Goal: Complete application form: Complete application form

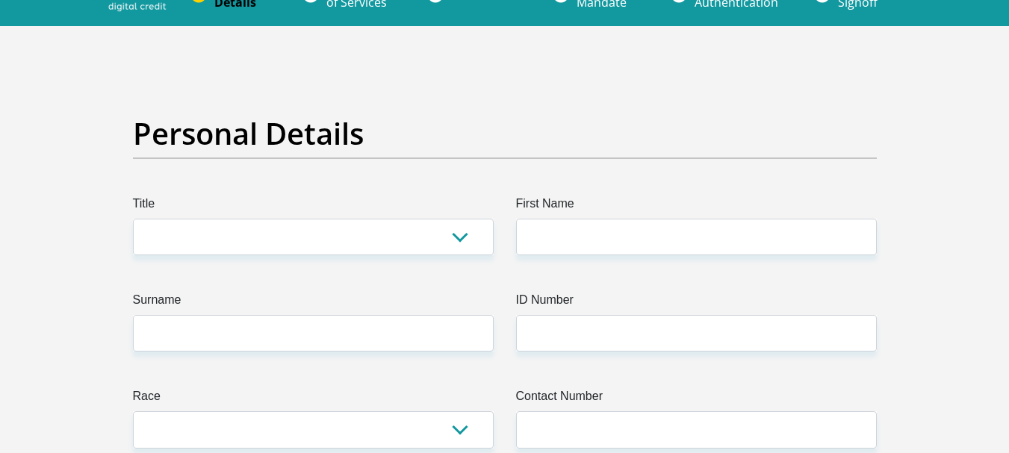
scroll to position [75, 0]
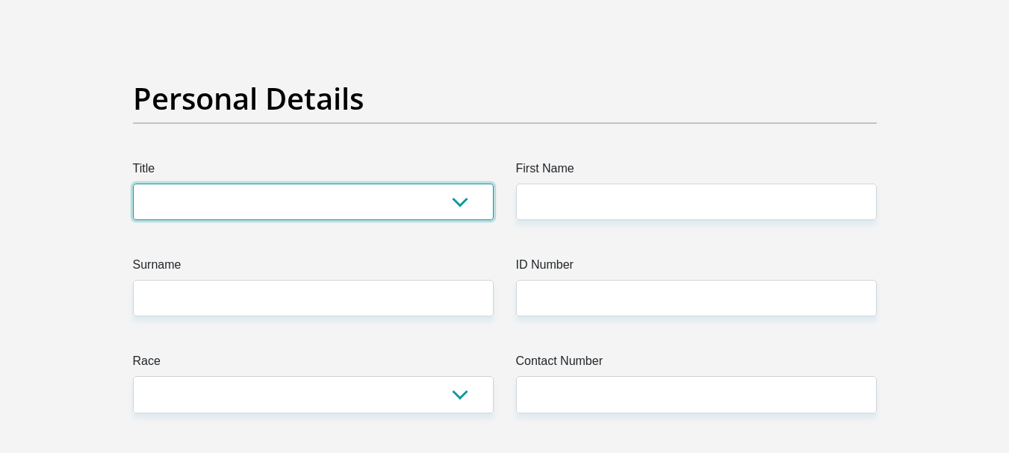
click at [414, 206] on select "Mr Ms Mrs Dr Other" at bounding box center [313, 202] width 361 height 37
select select "Mr"
click at [133, 184] on select "Mr Ms Mrs Dr Other" at bounding box center [313, 202] width 361 height 37
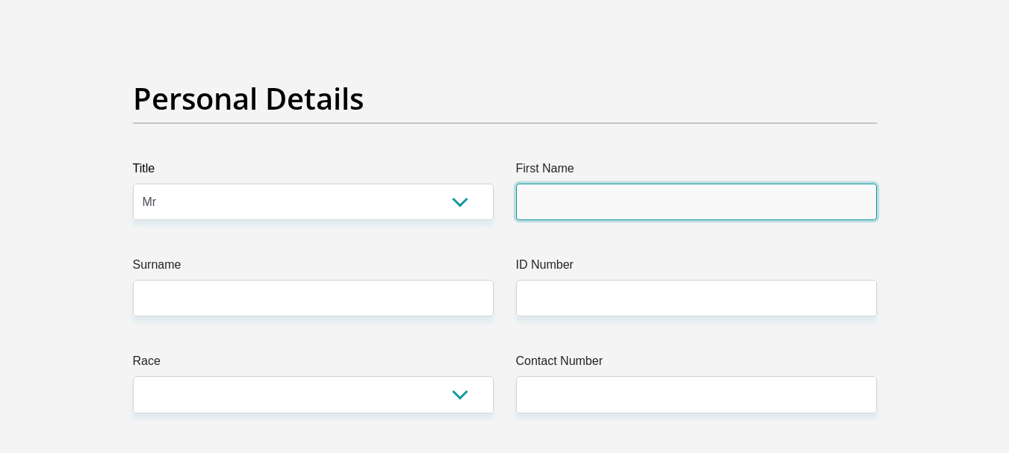
click at [618, 192] on input "First Name" at bounding box center [696, 202] width 361 height 37
type input "Ian"
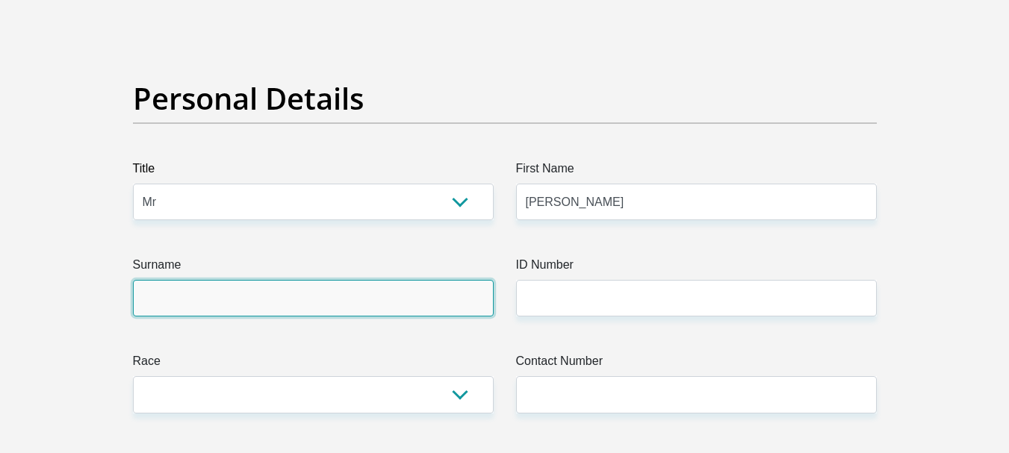
type input "Hitge"
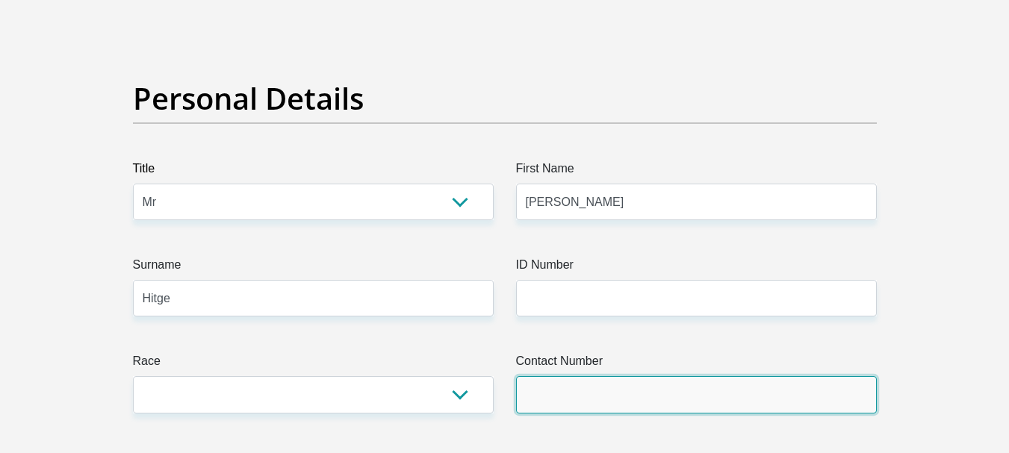
type input "0720666256"
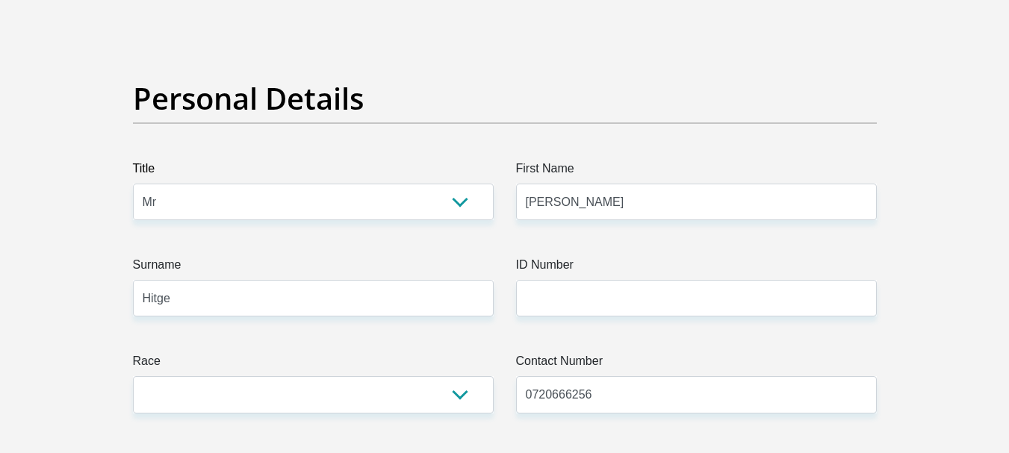
select select "ZAF"
type input "14 Stapelberg Ave , Eastlynne"
type input "Pretoria"
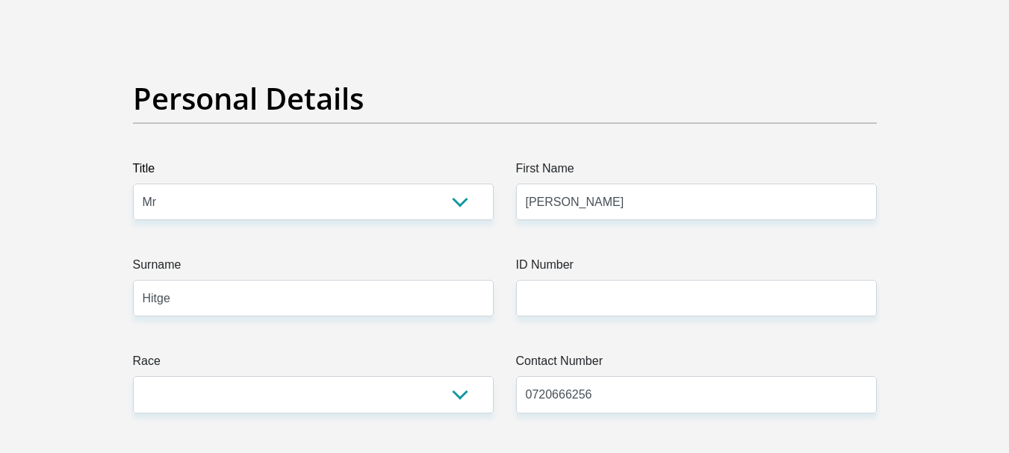
type input "0186"
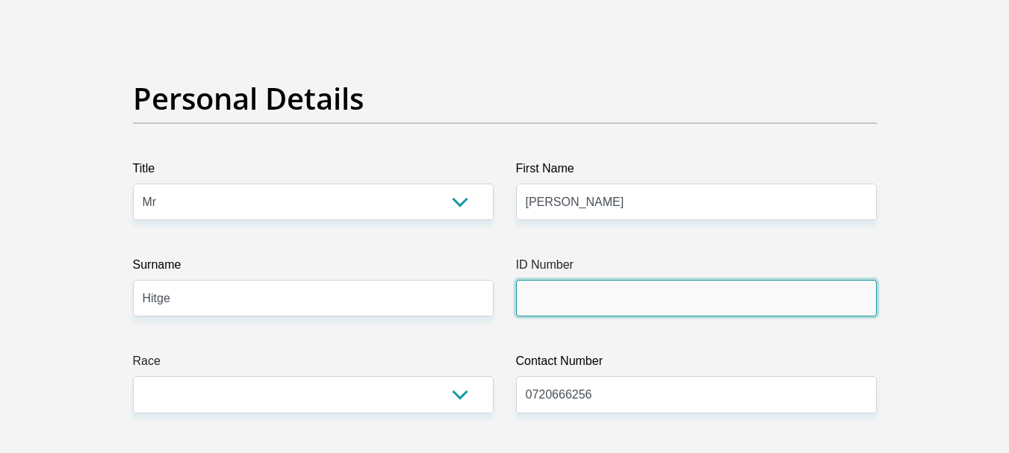
click at [682, 304] on input "ID Number" at bounding box center [696, 298] width 361 height 37
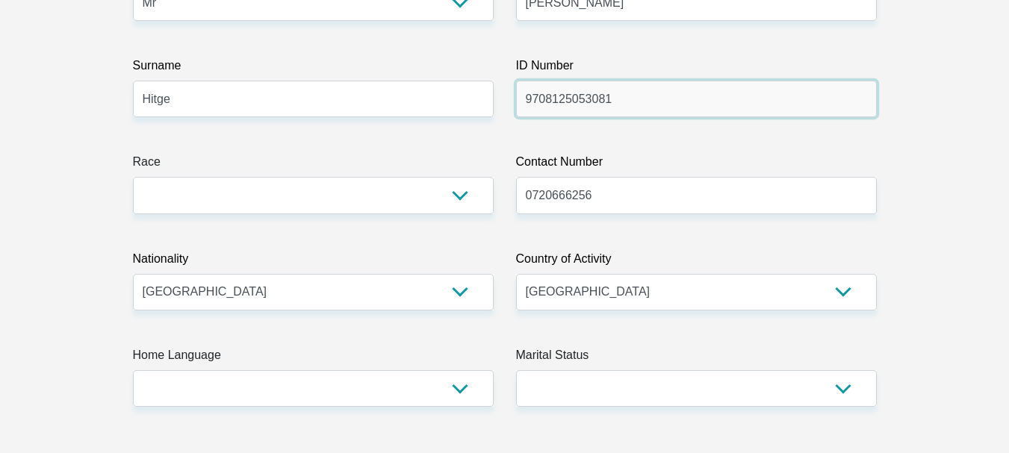
scroll to position [299, 0]
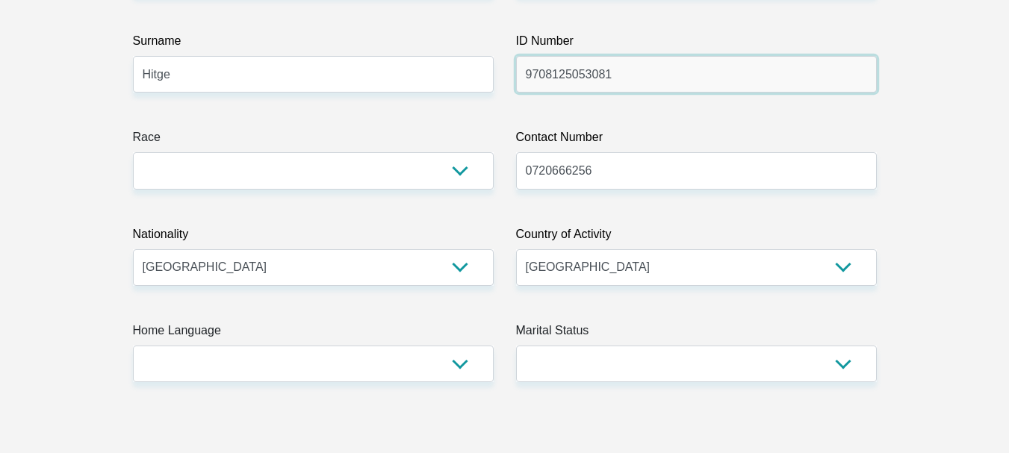
type input "9708125053081"
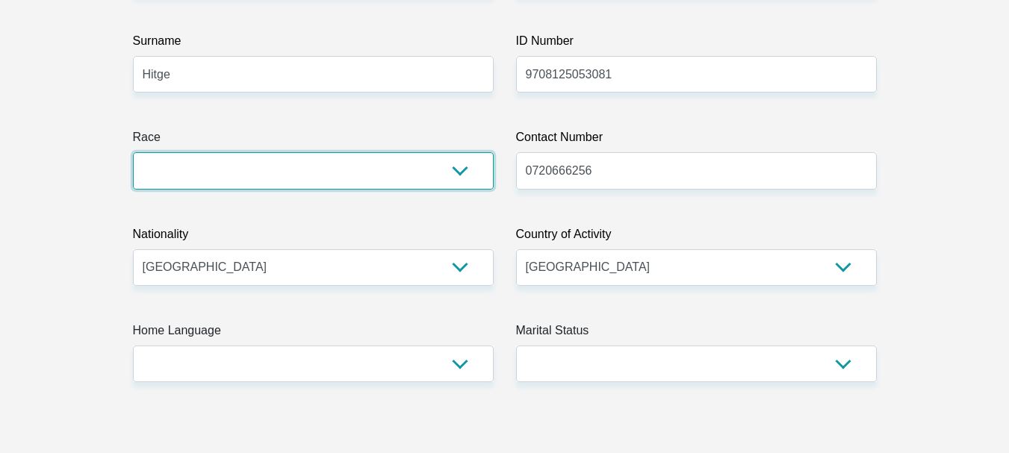
click at [319, 182] on select "Black Coloured Indian White Other" at bounding box center [313, 170] width 361 height 37
select select "4"
click at [133, 152] on select "Black Coloured Indian White Other" at bounding box center [313, 170] width 361 height 37
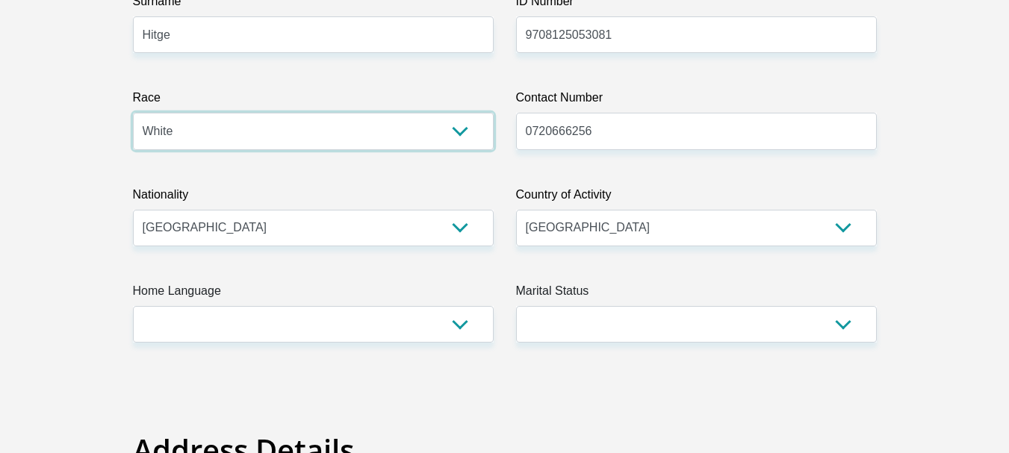
scroll to position [373, 0]
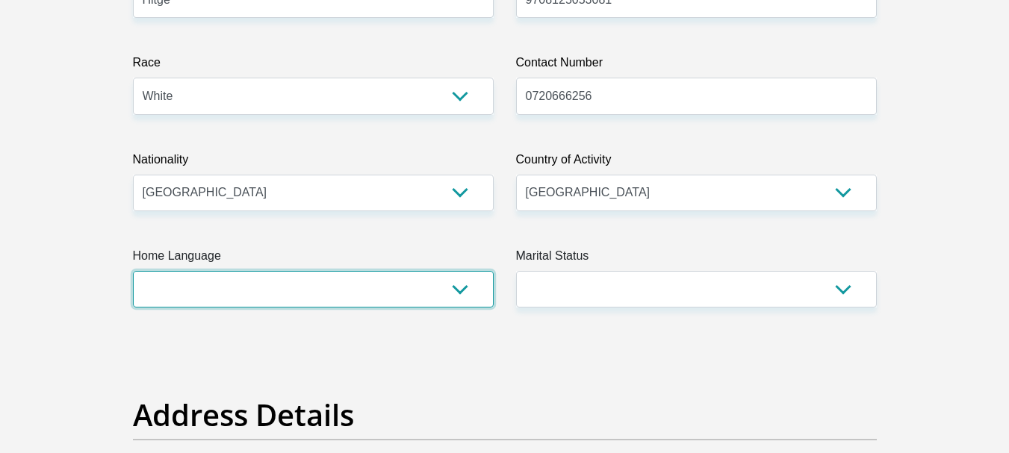
click at [329, 291] on select "Afrikaans English Sepedi South Ndebele Southern Sotho Swati Tsonga Tswana Venda…" at bounding box center [313, 289] width 361 height 37
select select "afr"
click at [133, 271] on select "Afrikaans English Sepedi South Ndebele Southern Sotho Swati Tsonga Tswana Venda…" at bounding box center [313, 289] width 361 height 37
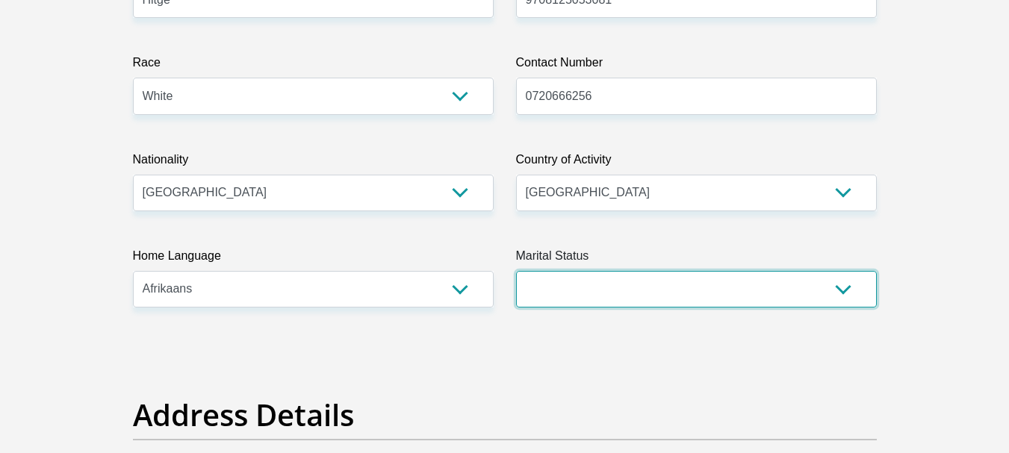
click at [732, 290] on select "Married ANC Single Divorced Widowed Married COP or Customary Law" at bounding box center [696, 289] width 361 height 37
select select "2"
click at [516, 271] on select "Married ANC Single Divorced Widowed Married COP or Customary Law" at bounding box center [696, 289] width 361 height 37
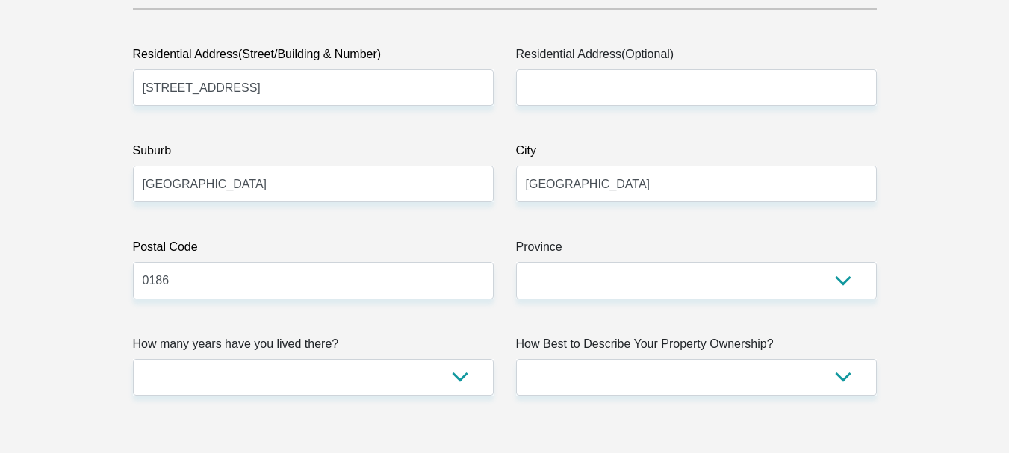
scroll to position [821, 0]
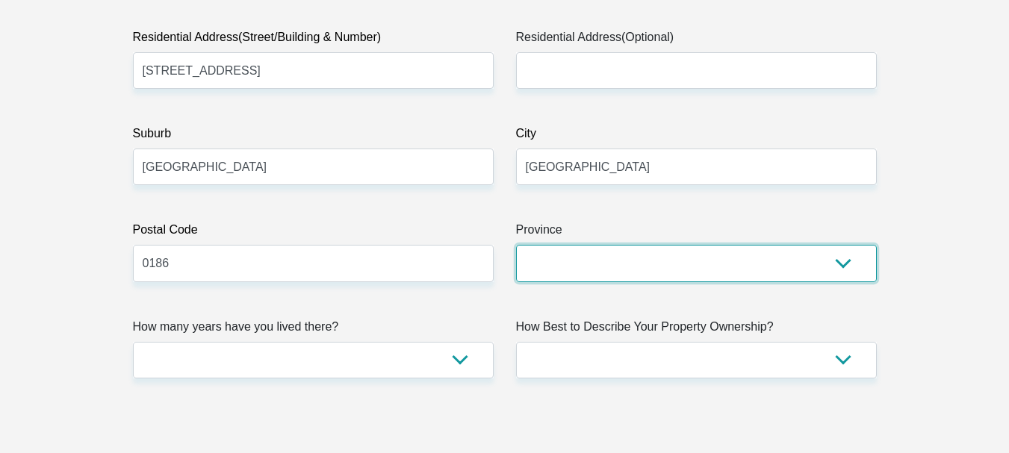
click at [564, 264] on select "Eastern Cape Free State Gauteng KwaZulu-Natal Limpopo Mpumalanga Northern Cape …" at bounding box center [696, 263] width 361 height 37
select select "Gauteng"
click at [516, 245] on select "Eastern Cape Free State Gauteng KwaZulu-Natal Limpopo Mpumalanga Northern Cape …" at bounding box center [696, 263] width 361 height 37
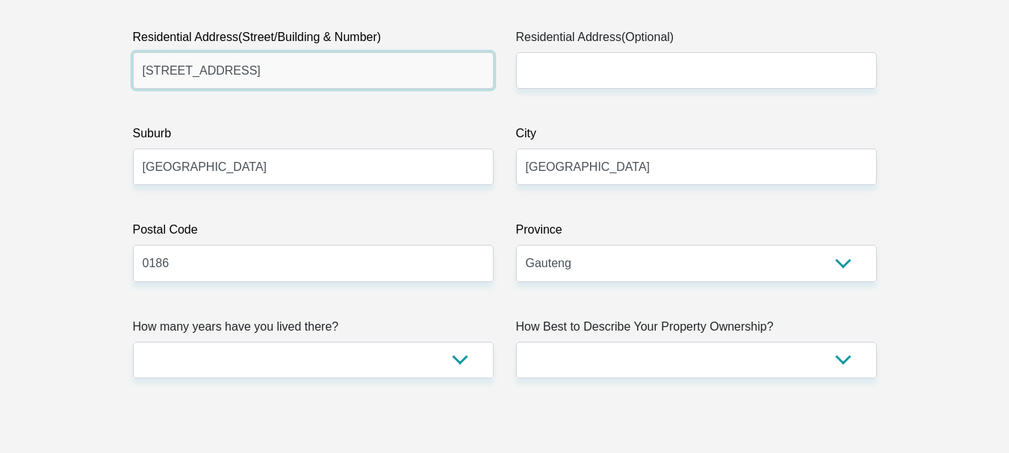
drag, startPoint x: 236, startPoint y: 73, endPoint x: 87, endPoint y: 79, distance: 148.7
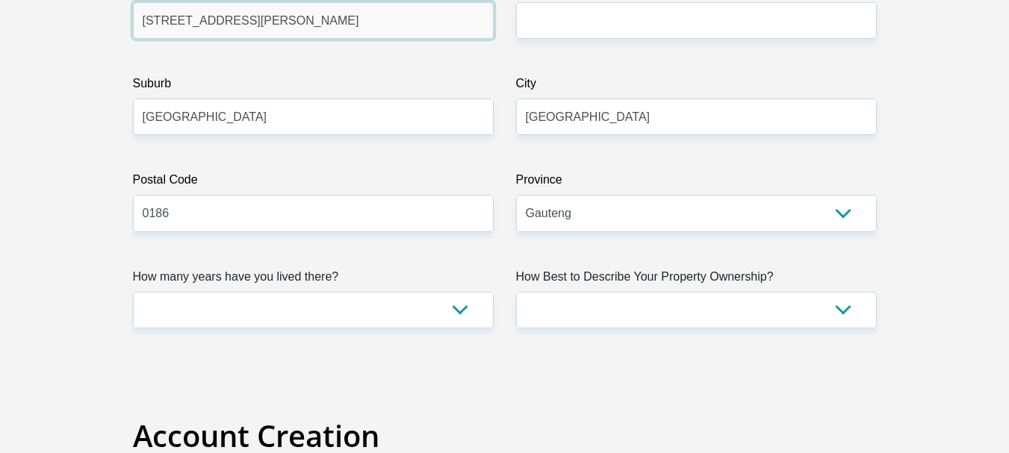
scroll to position [896, 0]
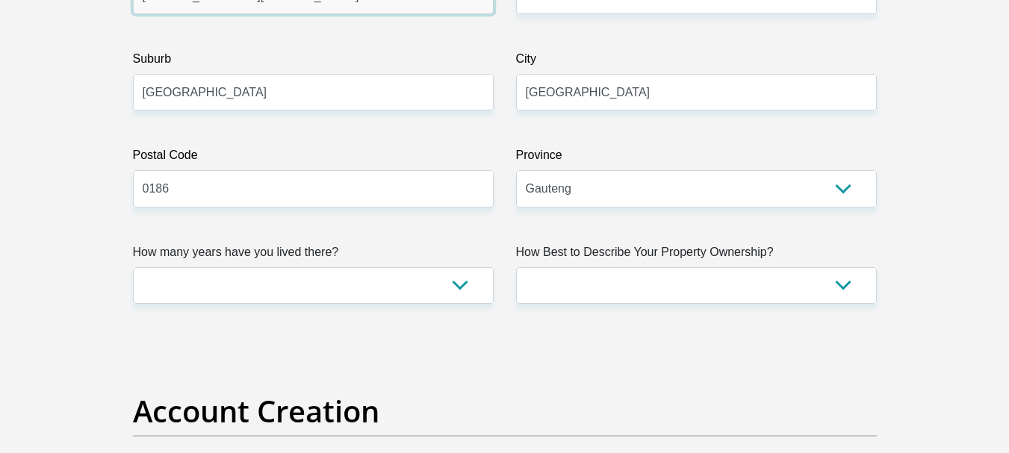
type input "184 Lanham street , Eastlynne"
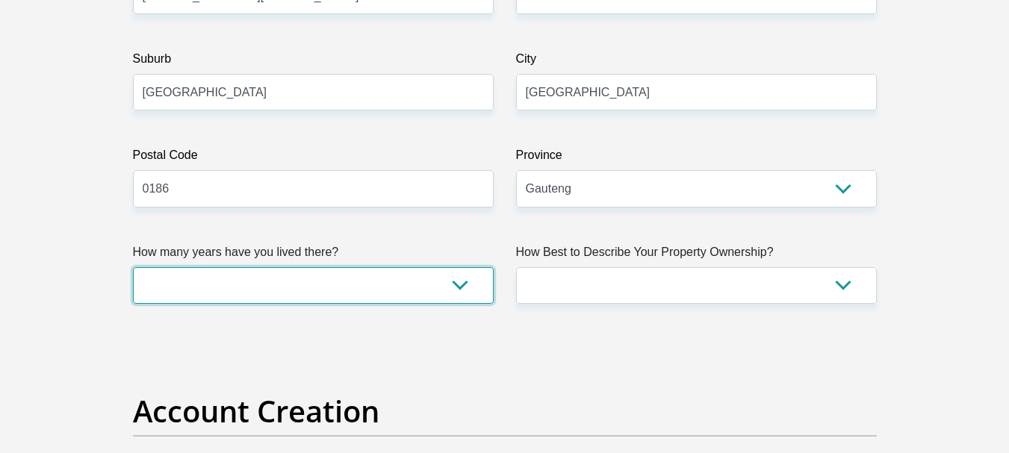
click at [371, 291] on select "less than 1 year 1-3 years 3-5 years 5+ years" at bounding box center [313, 285] width 361 height 37
select select "2"
click at [133, 267] on select "less than 1 year 1-3 years 3-5 years 5+ years" at bounding box center [313, 285] width 361 height 37
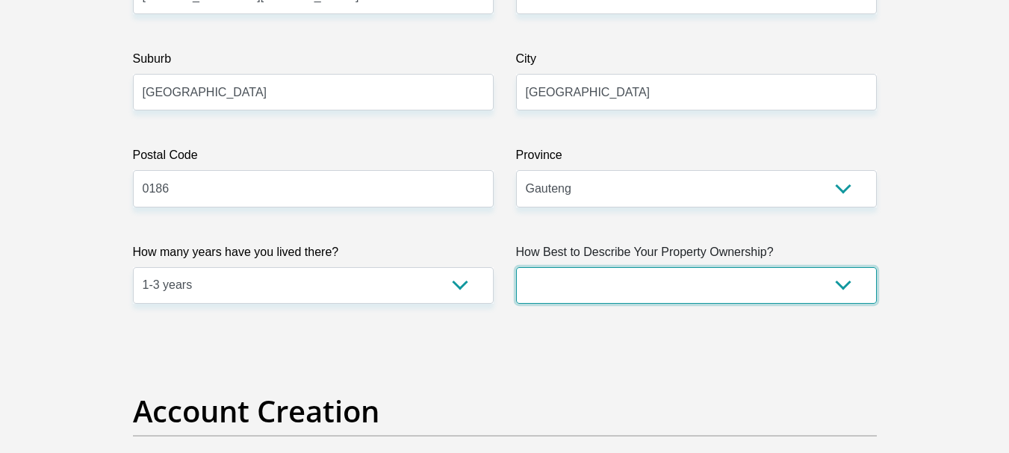
click at [642, 288] on select "Owned Rented Family Owned Company Dwelling" at bounding box center [696, 285] width 361 height 37
select select "parents"
click at [516, 267] on select "Owned Rented Family Owned Company Dwelling" at bounding box center [696, 285] width 361 height 37
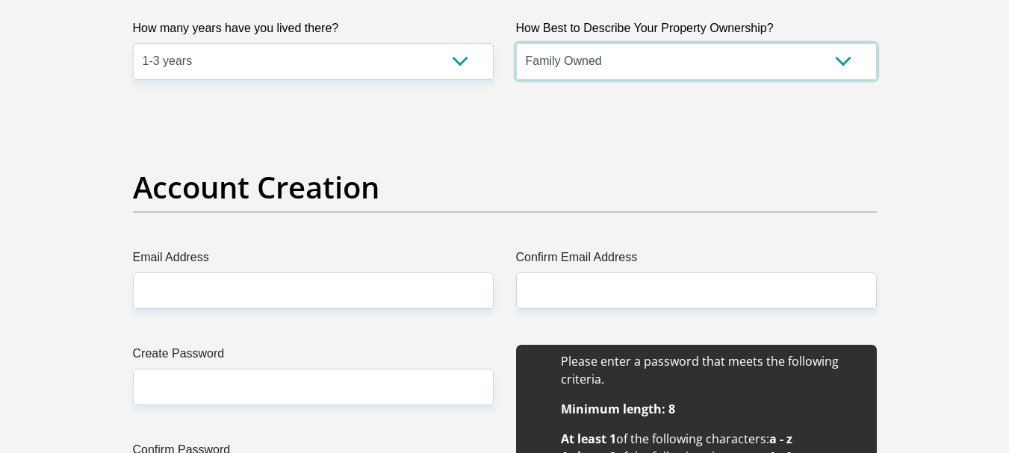
scroll to position [1195, 0]
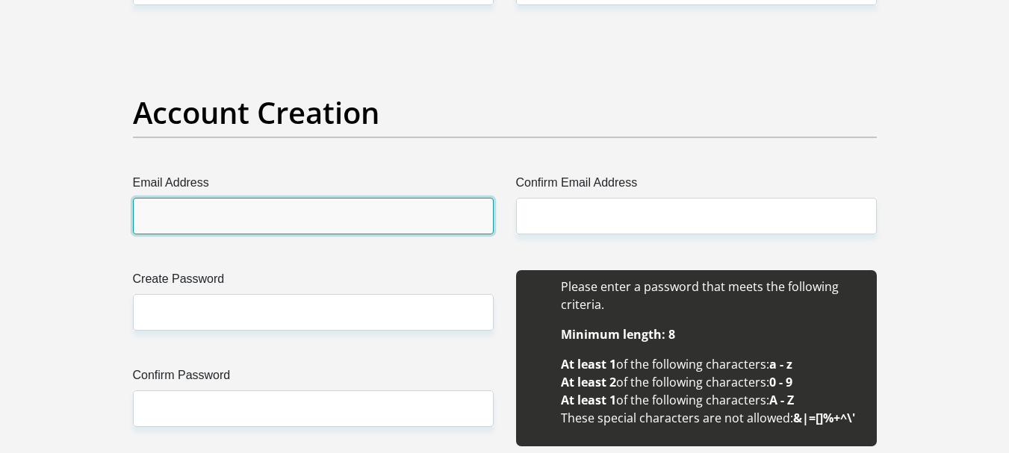
click at [351, 217] on input "Email Address" at bounding box center [313, 216] width 361 height 37
type input "Hitge1997@gmail.com"
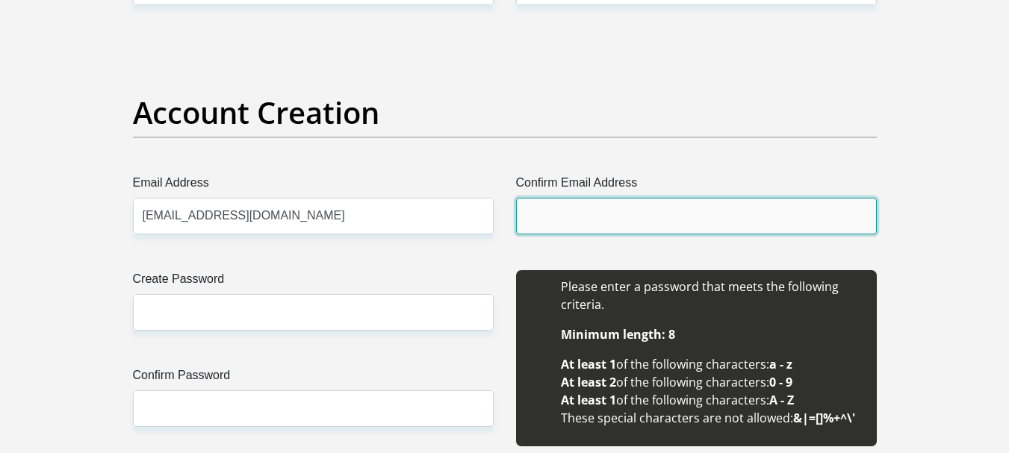
type input "Hitge1997@gmail.com"
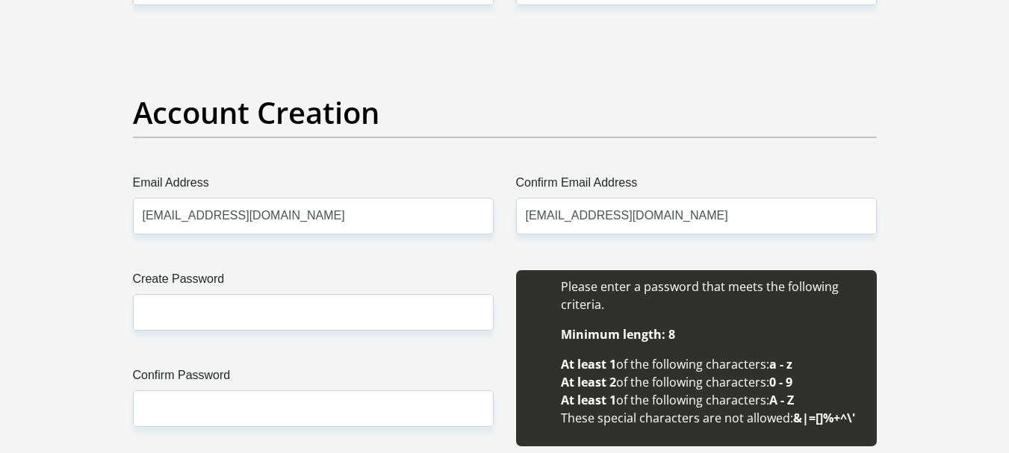
type input "Ian"
type input "Hitge"
type input "0720666256"
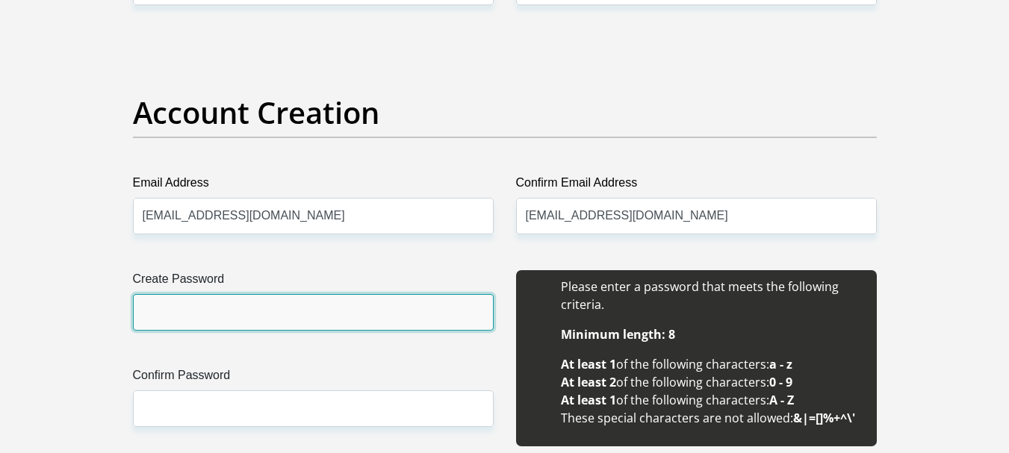
click at [219, 320] on input "Create Password" at bounding box center [313, 312] width 361 height 37
type input "Hitge1997"
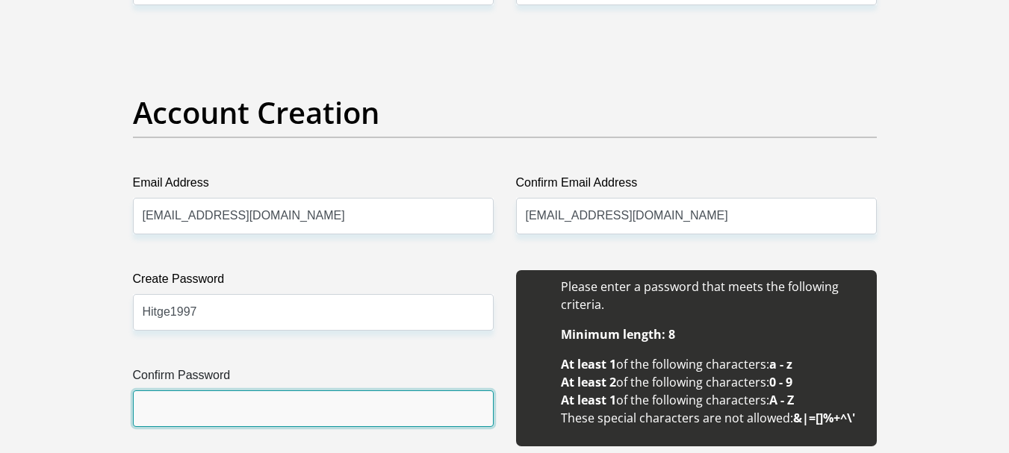
click at [226, 406] on input "Confirm Password" at bounding box center [313, 409] width 361 height 37
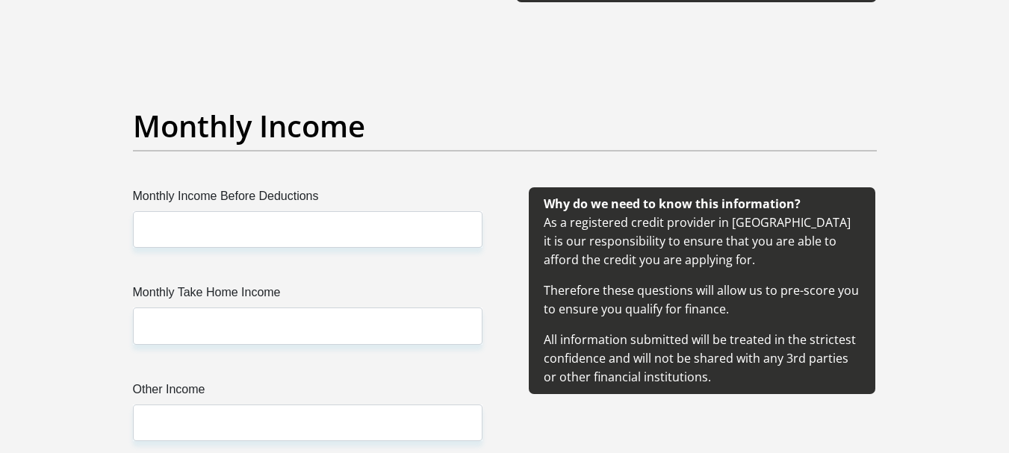
scroll to position [1717, 0]
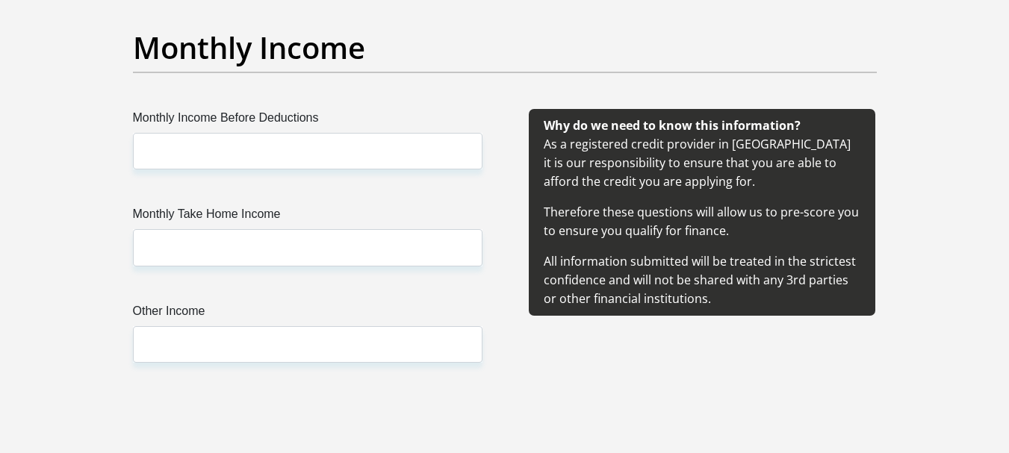
type input "Hitge1997"
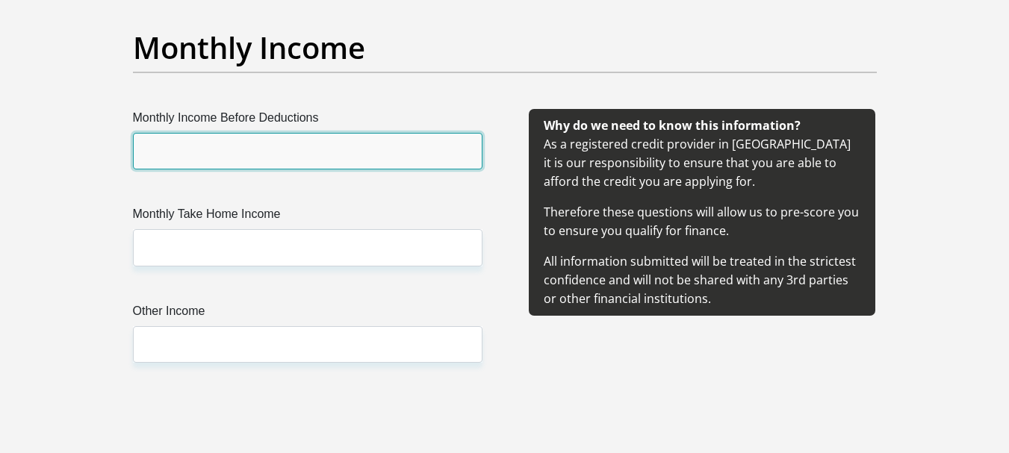
click at [225, 162] on input "Monthly Income Before Deductions" at bounding box center [307, 151] width 349 height 37
type input "11500"
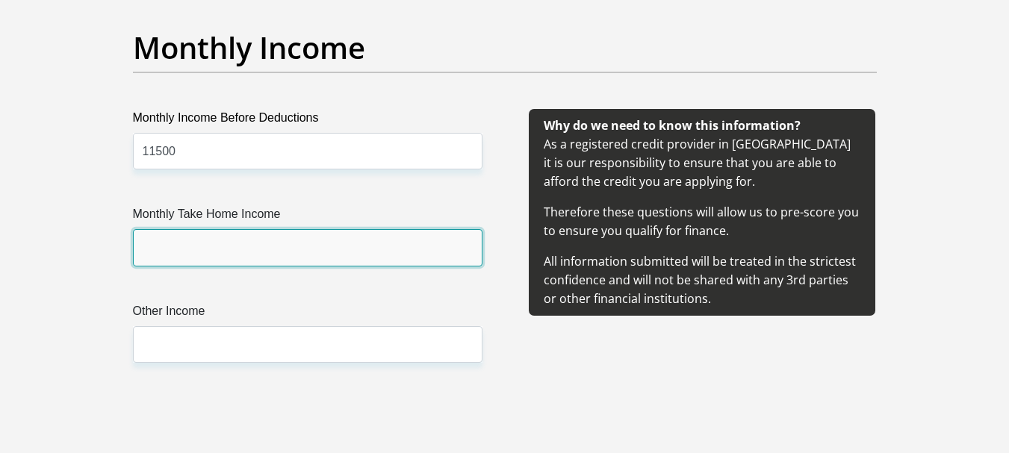
click at [237, 250] on input "Monthly Take Home Income" at bounding box center [307, 247] width 349 height 37
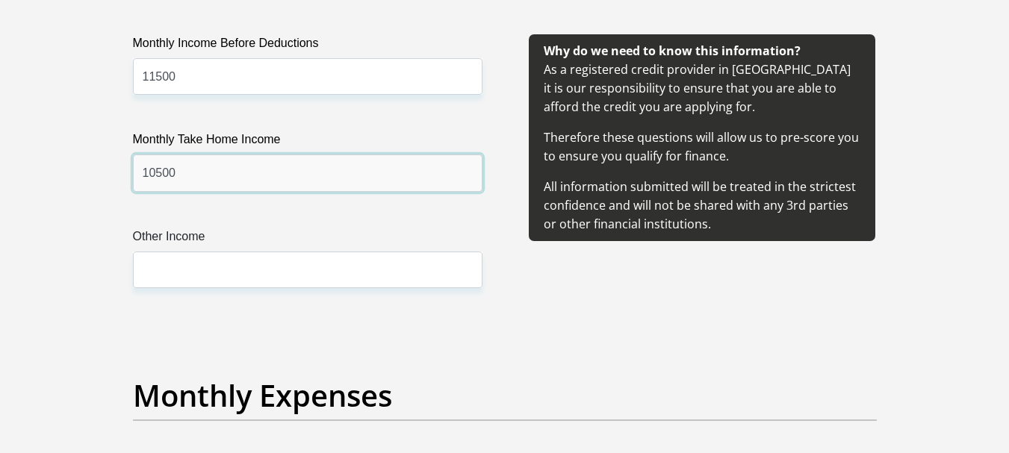
type input "10500"
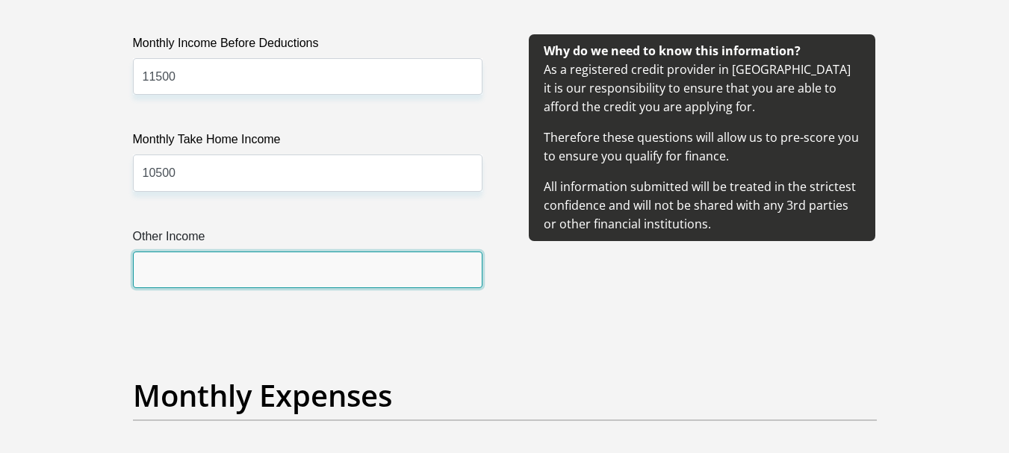
click at [351, 269] on input "Other Income" at bounding box center [307, 270] width 349 height 37
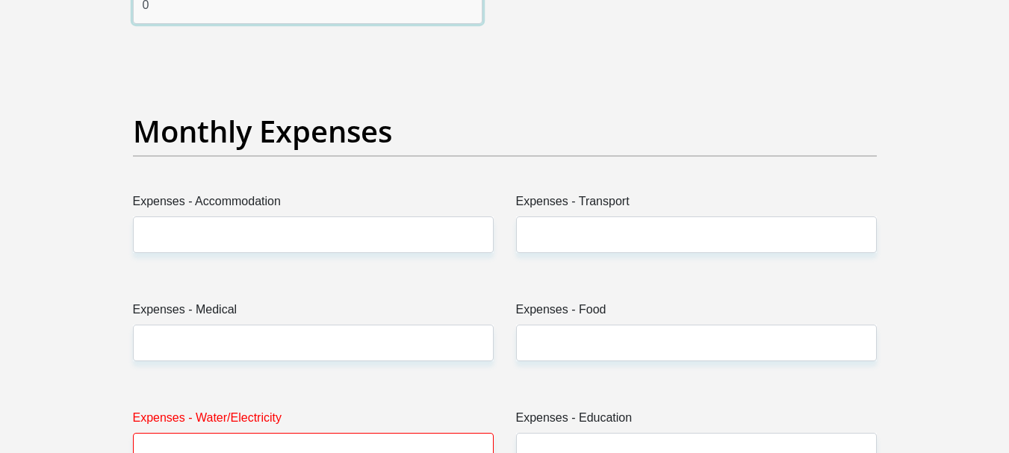
scroll to position [2091, 0]
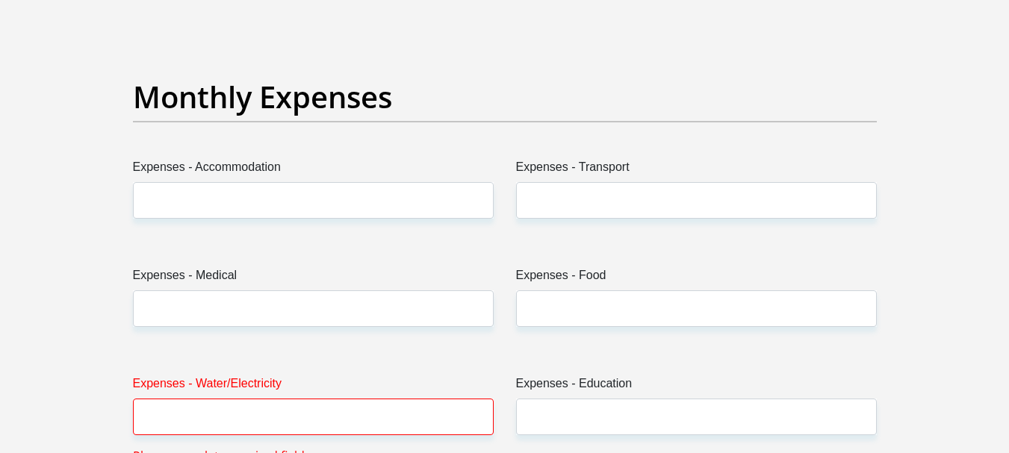
type input "0"
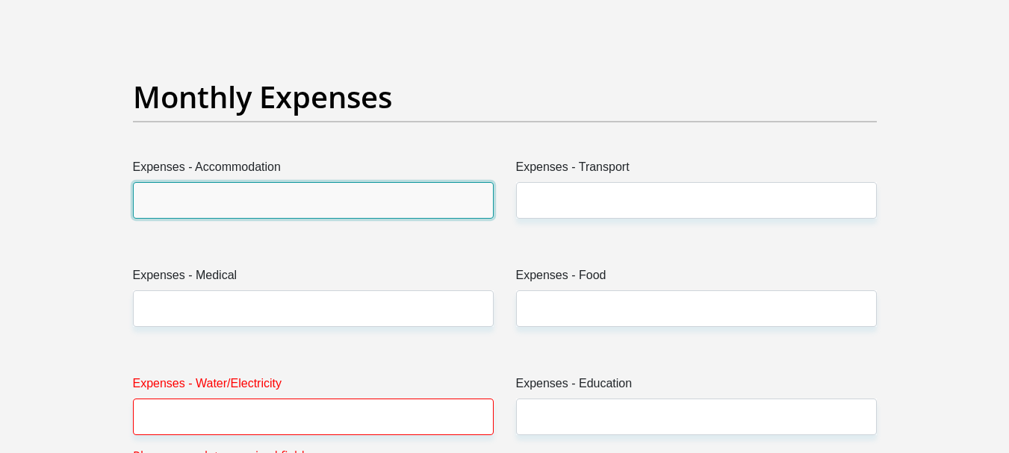
click at [269, 196] on input "Expenses - Accommodation" at bounding box center [313, 200] width 361 height 37
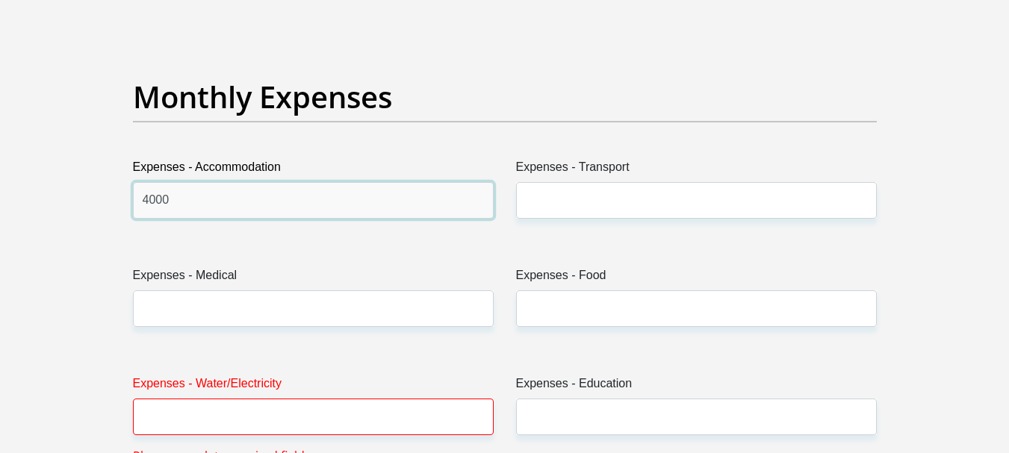
type input "4000"
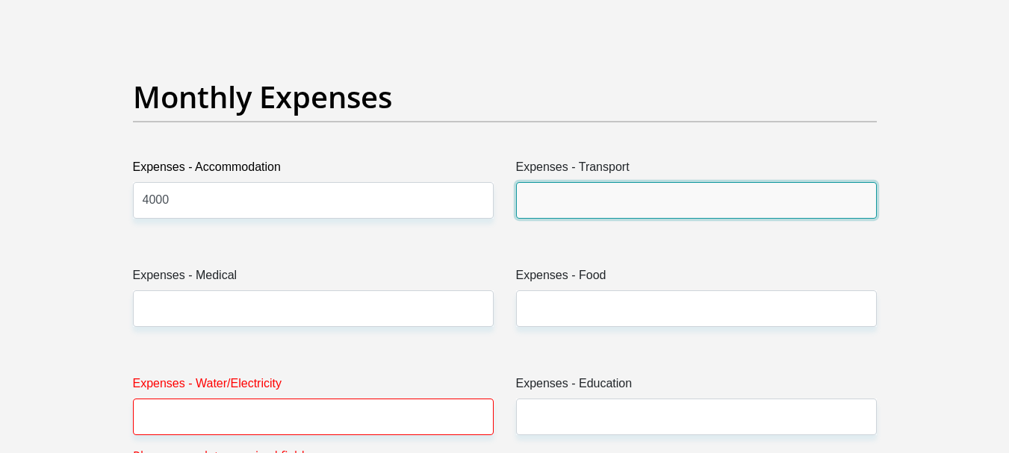
click at [568, 205] on input "Expenses - Transport" at bounding box center [696, 200] width 361 height 37
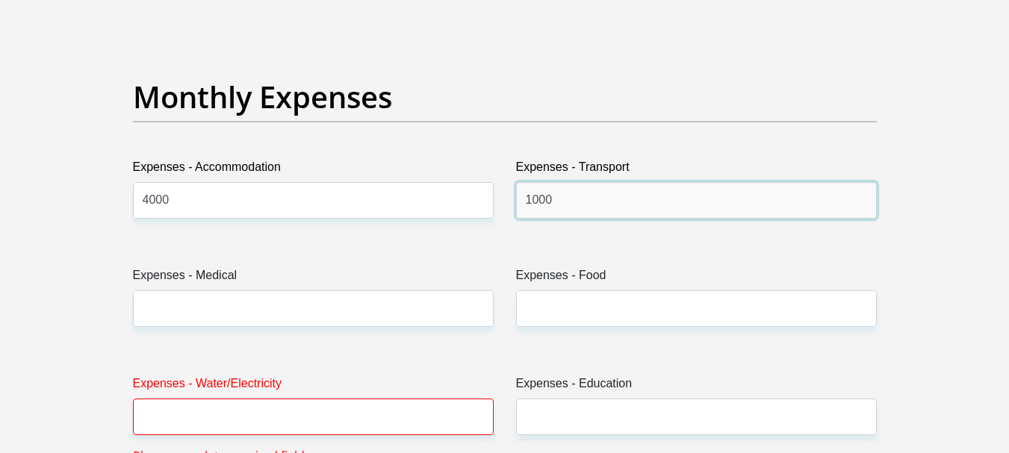
type input "1000"
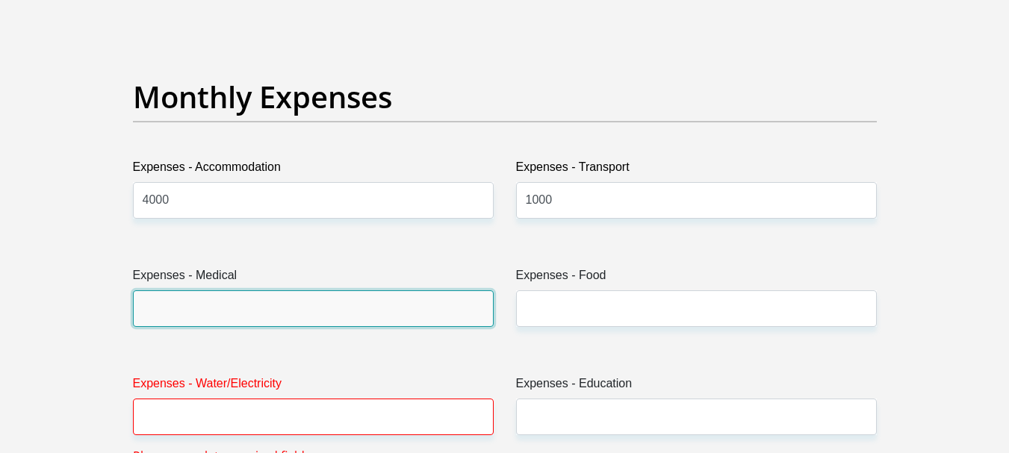
click at [357, 311] on input "Expenses - Medical" at bounding box center [313, 308] width 361 height 37
type input "0"
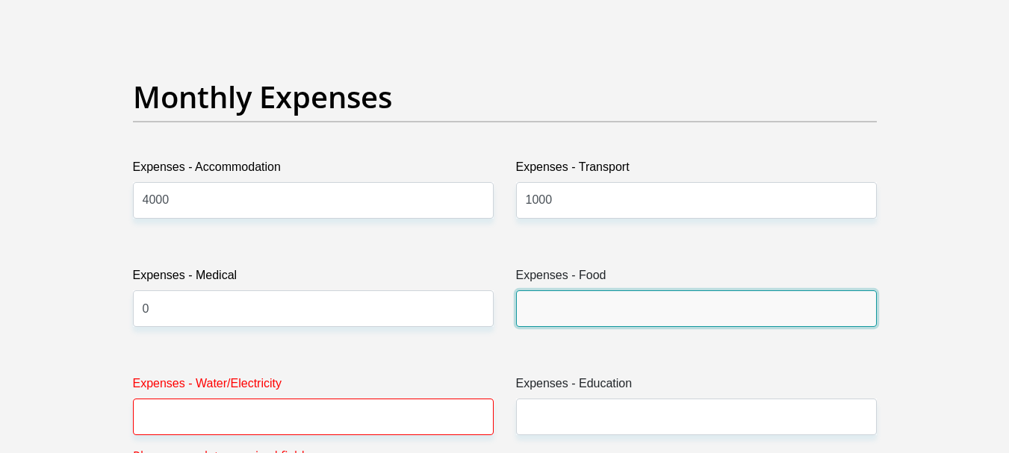
click at [618, 319] on input "Expenses - Food" at bounding box center [696, 308] width 361 height 37
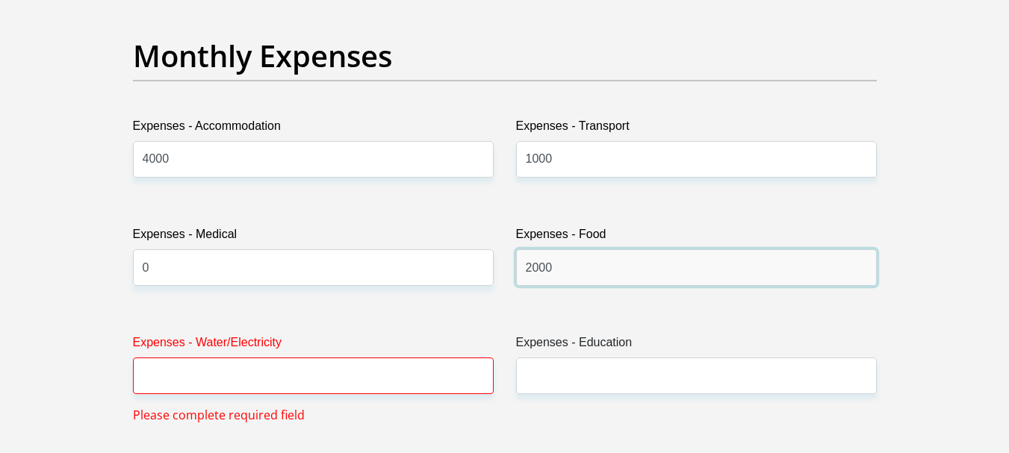
scroll to position [2165, 0]
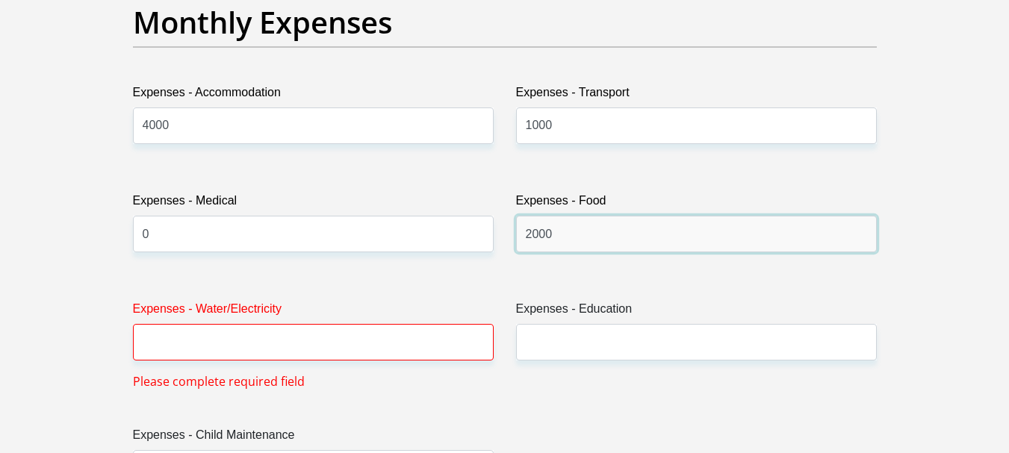
type input "2000"
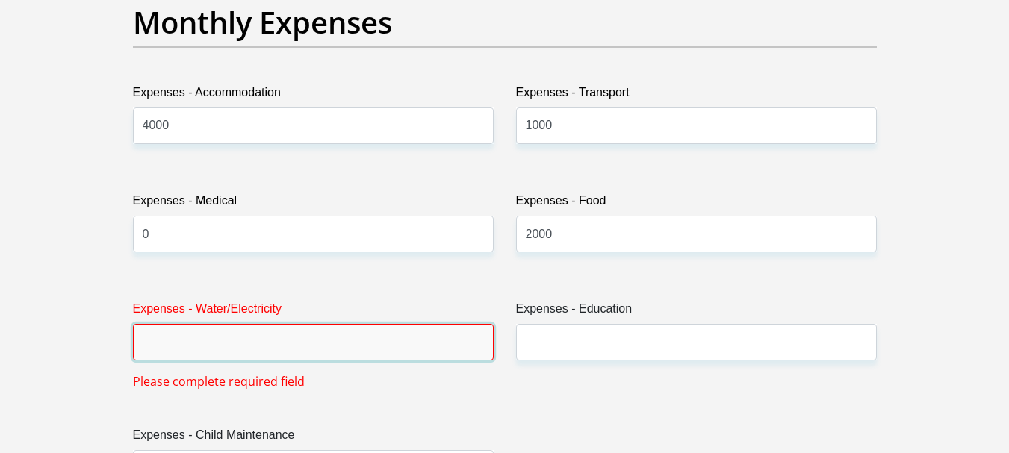
click at [355, 340] on input "Expenses - Water/Electricity" at bounding box center [313, 342] width 361 height 37
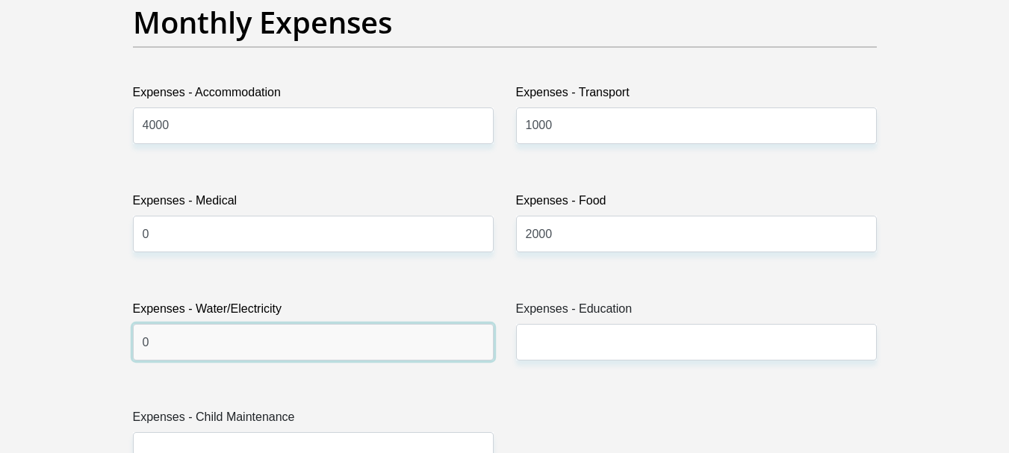
type input "0"
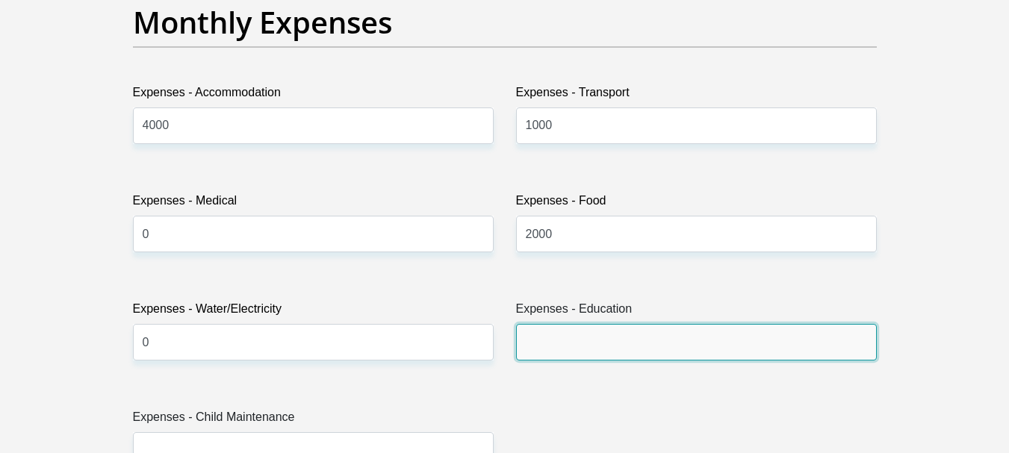
click at [583, 334] on input "Expenses - Education" at bounding box center [696, 342] width 361 height 37
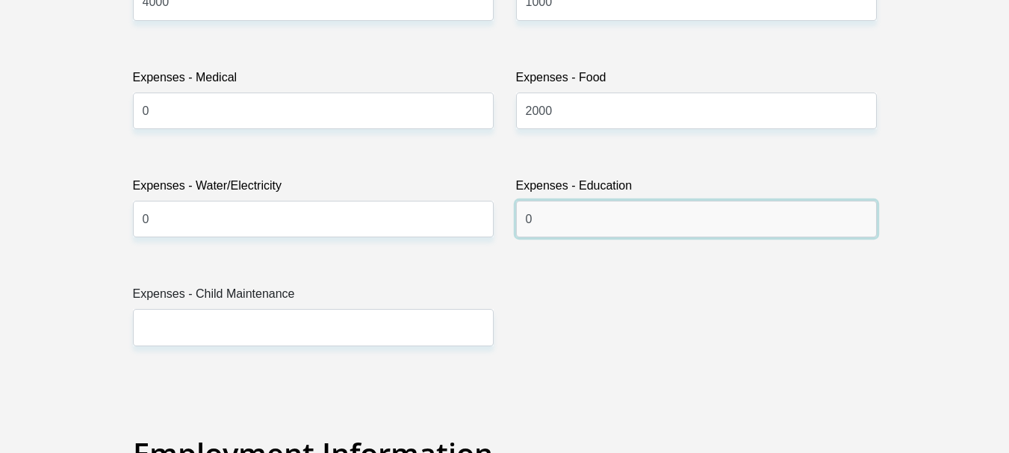
scroll to position [2315, 0]
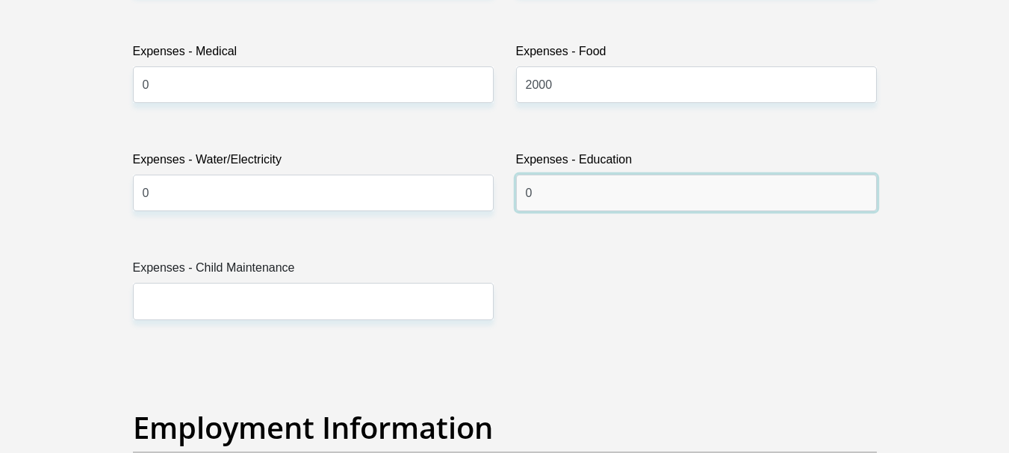
type input "0"
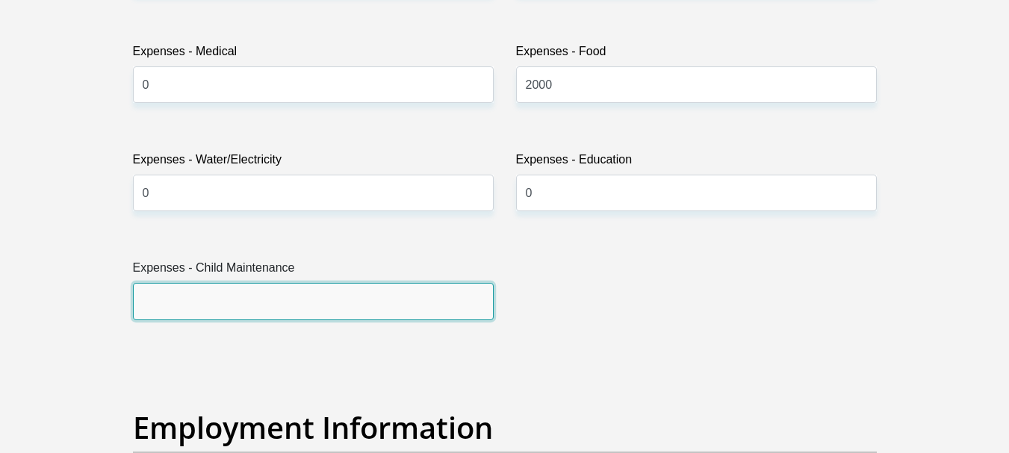
click at [361, 310] on input "Expenses - Child Maintenance" at bounding box center [313, 301] width 361 height 37
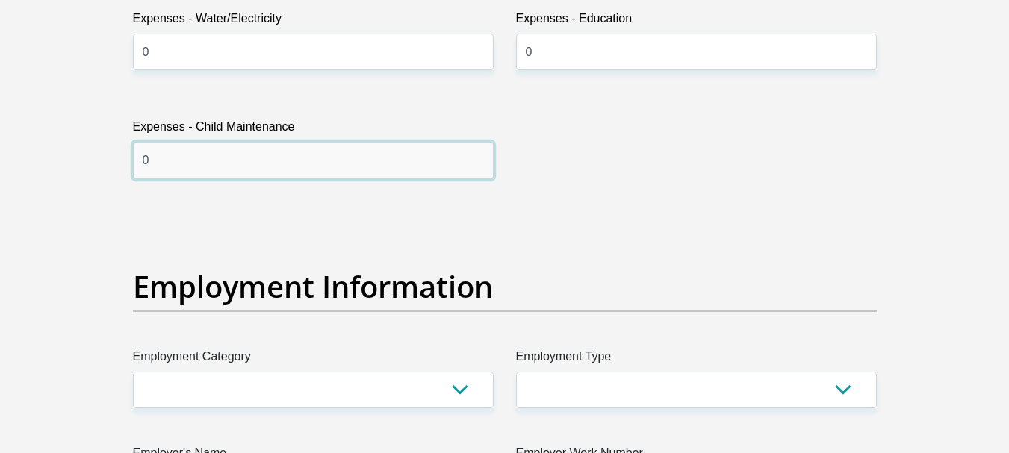
scroll to position [2539, 0]
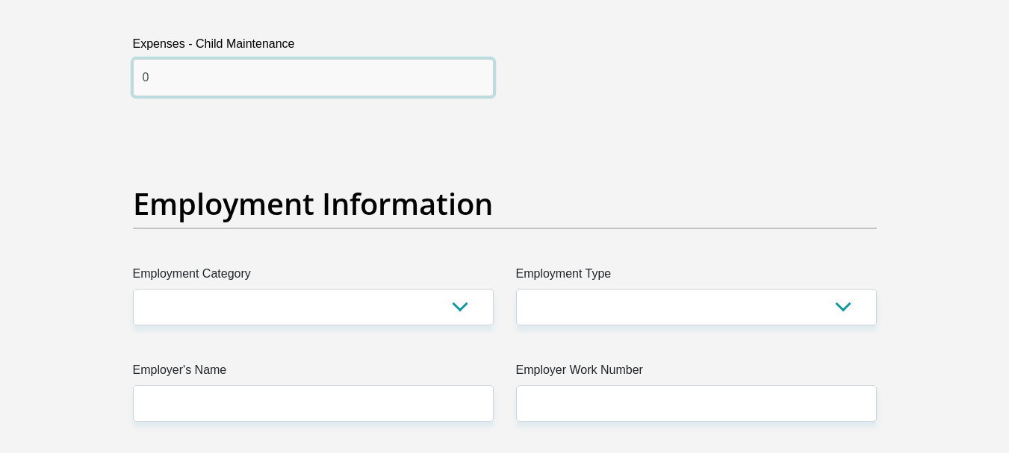
type input "0"
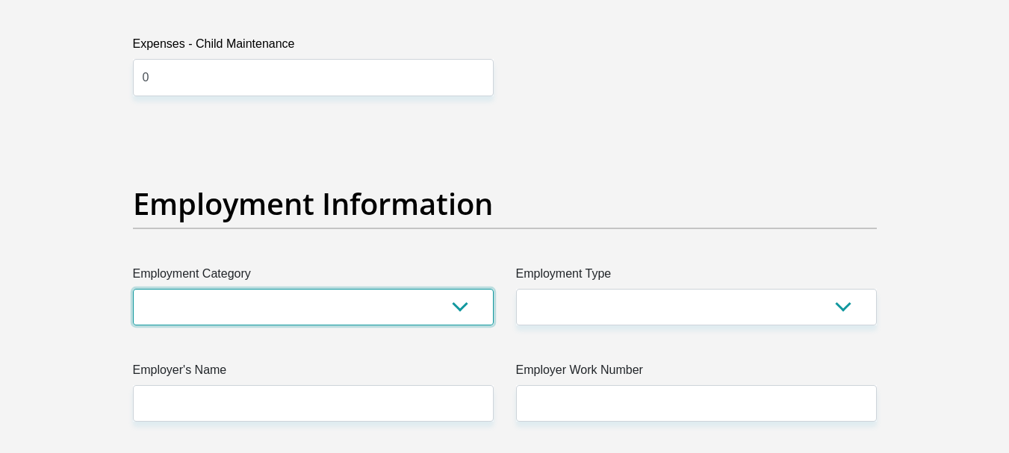
click at [341, 308] on select "AGRICULTURE ALCOHOL & TOBACCO CONSTRUCTION MATERIALS METALLURGY EQUIPMENT FOR R…" at bounding box center [313, 307] width 361 height 37
select select "14"
click at [133, 289] on select "AGRICULTURE ALCOHOL & TOBACCO CONSTRUCTION MATERIALS METALLURGY EQUIPMENT FOR R…" at bounding box center [313, 307] width 361 height 37
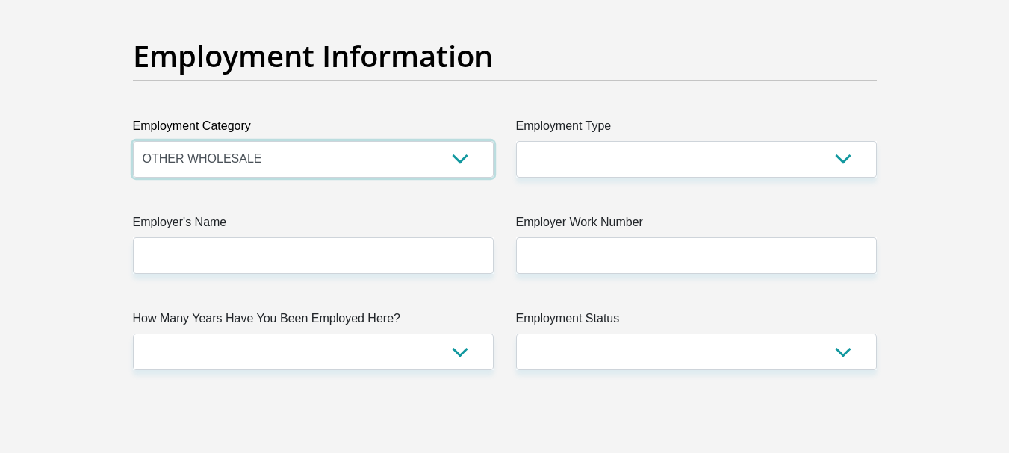
scroll to position [2688, 0]
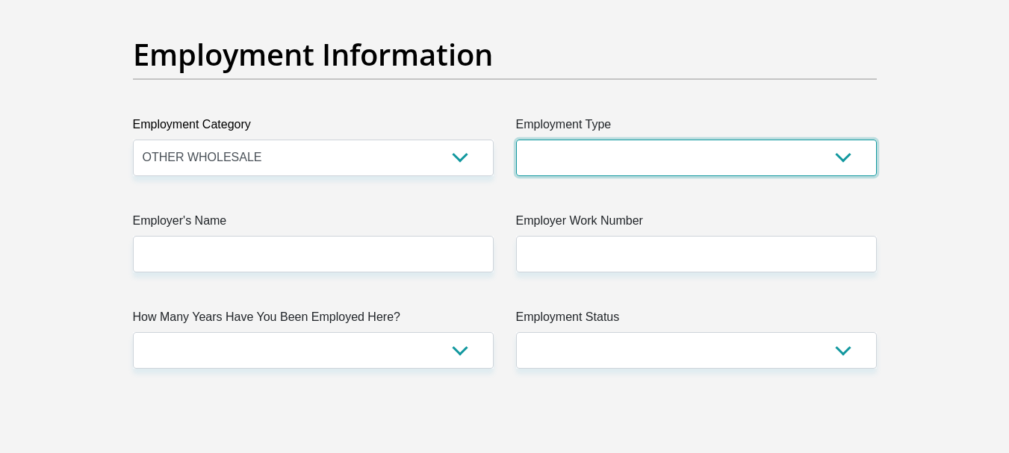
click at [638, 149] on select "College/Lecturer Craft Seller Creative Driver Executive Farmer Forces - Non Com…" at bounding box center [696, 158] width 361 height 37
select select "Driver"
click at [516, 140] on select "College/Lecturer Craft Seller Creative Driver Executive Farmer Forces - Non Com…" at bounding box center [696, 158] width 361 height 37
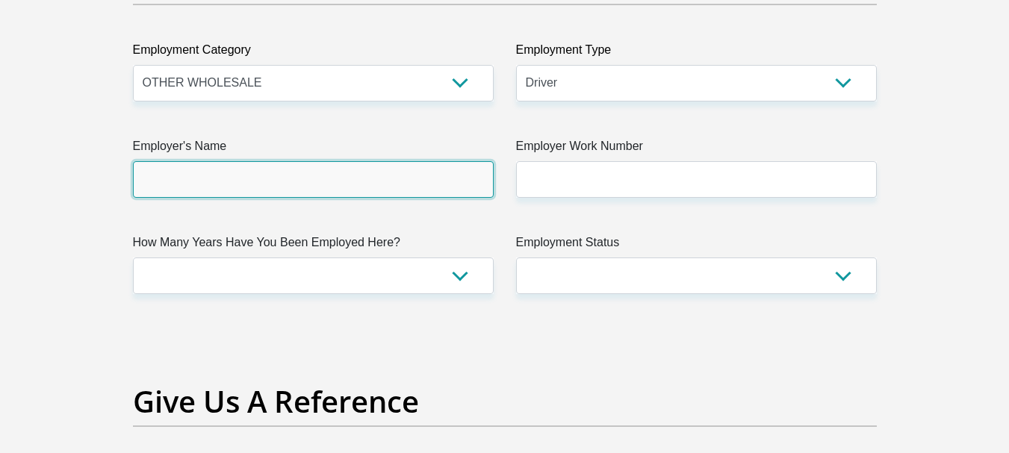
click at [173, 182] on input "Employer's Name" at bounding box center [313, 179] width 361 height 37
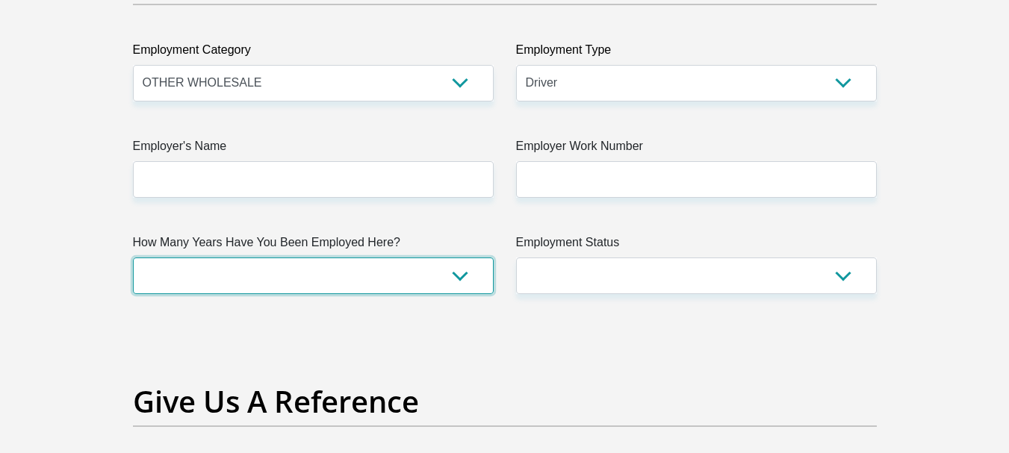
click at [333, 273] on select "less than 1 year 1-3 years 3-5 years 5+ years" at bounding box center [313, 276] width 361 height 37
select select "6"
click at [133, 258] on select "less than 1 year 1-3 years 3-5 years 5+ years" at bounding box center [313, 276] width 361 height 37
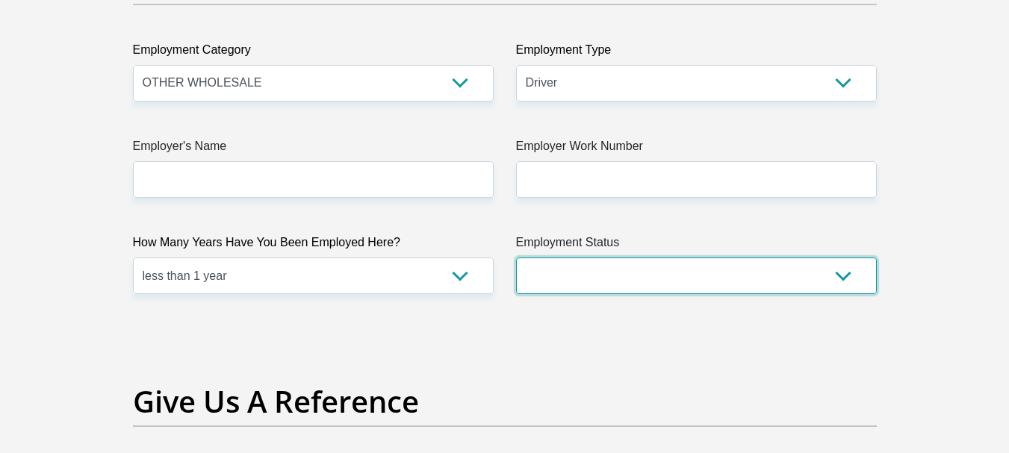
click at [640, 288] on select "Permanent/Full-time Part-time/Casual Contract Worker Self-Employed Housewife Re…" at bounding box center [696, 276] width 361 height 37
select select "1"
click at [516, 258] on select "Permanent/Full-time Part-time/Casual Contract Worker Self-Employed Housewife Re…" at bounding box center [696, 276] width 361 height 37
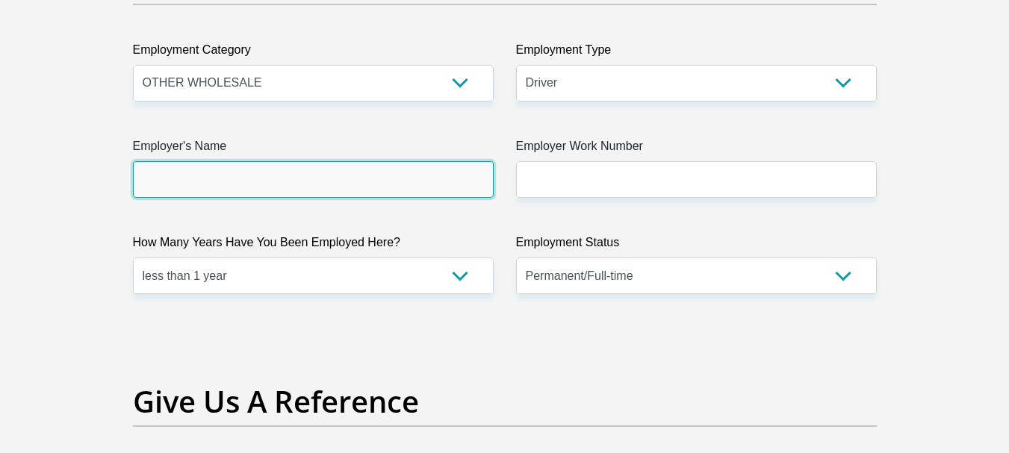
click at [352, 186] on input "Employer's Name" at bounding box center [313, 179] width 361 height 37
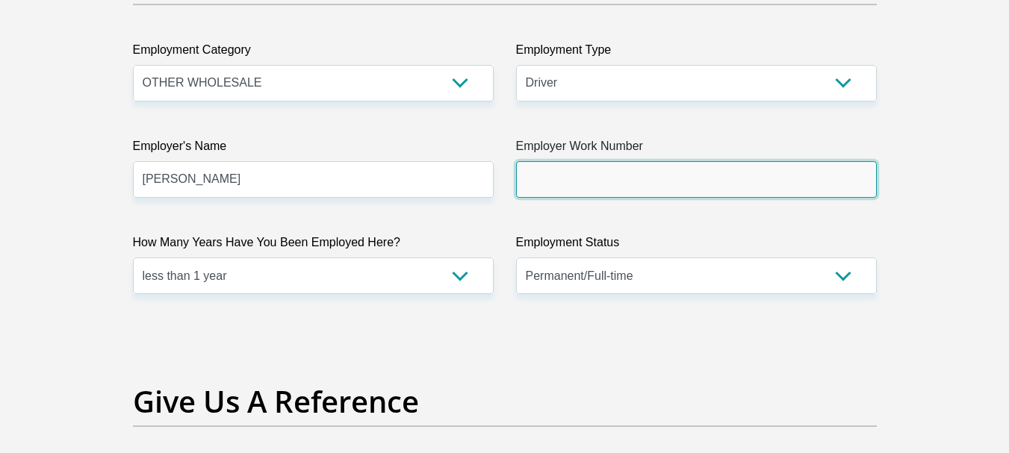
click at [564, 185] on input "Employer Work Number" at bounding box center [696, 179] width 361 height 37
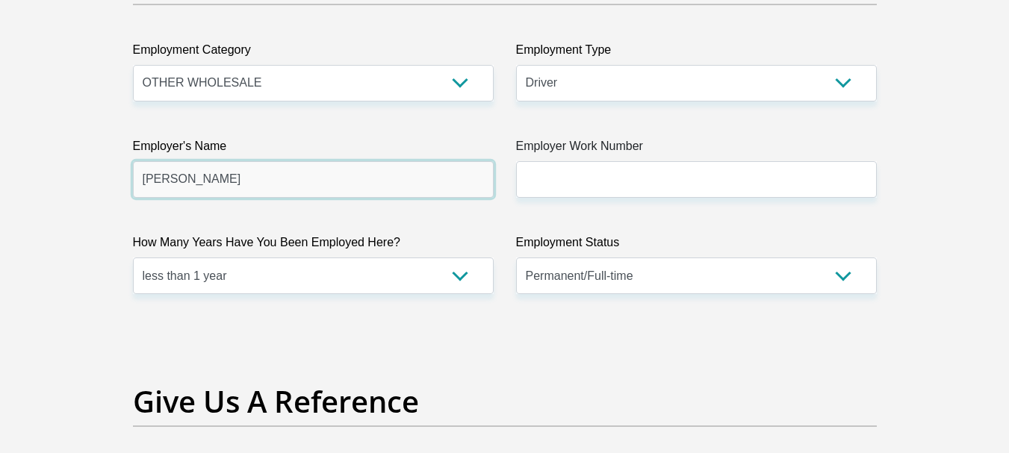
click at [320, 189] on input "Leon" at bounding box center [313, 179] width 361 height 37
type input "L"
click at [152, 180] on input "michelle" at bounding box center [313, 179] width 361 height 37
type input "Michelle"
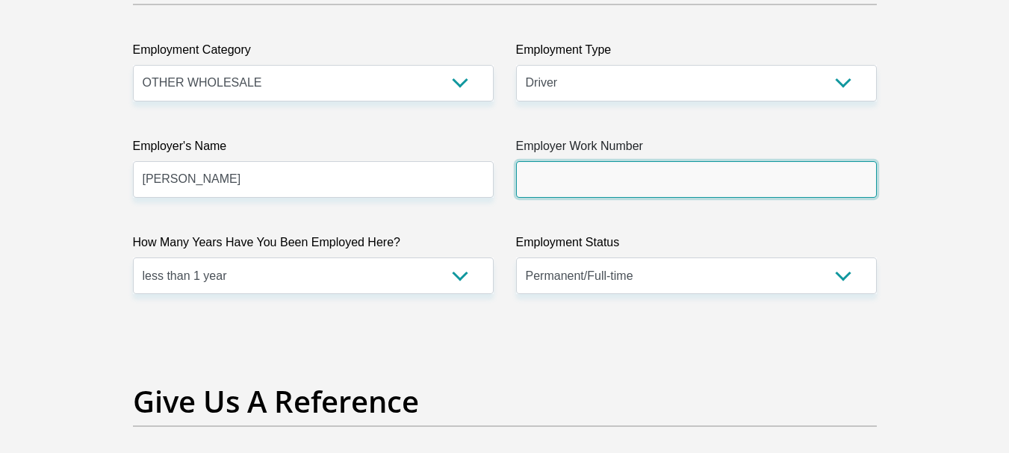
click at [565, 191] on input "Employer Work Number" at bounding box center [696, 179] width 361 height 37
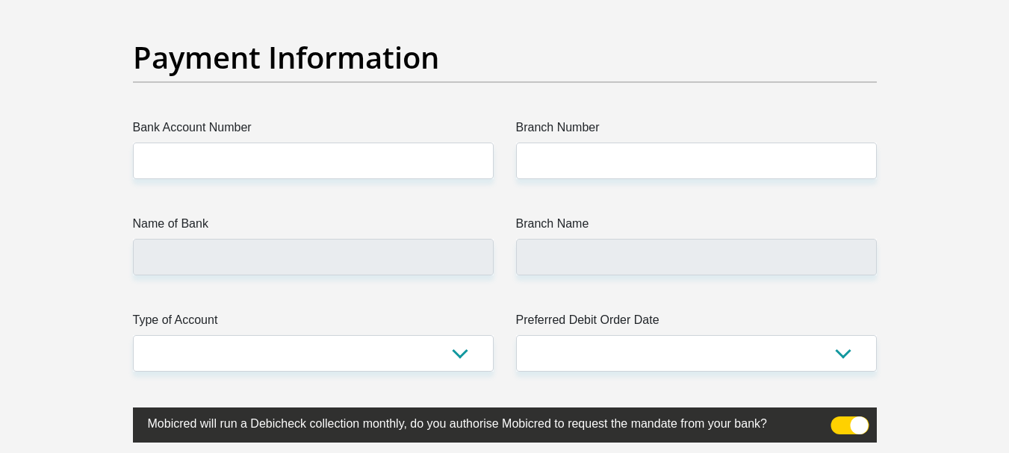
scroll to position [3435, 0]
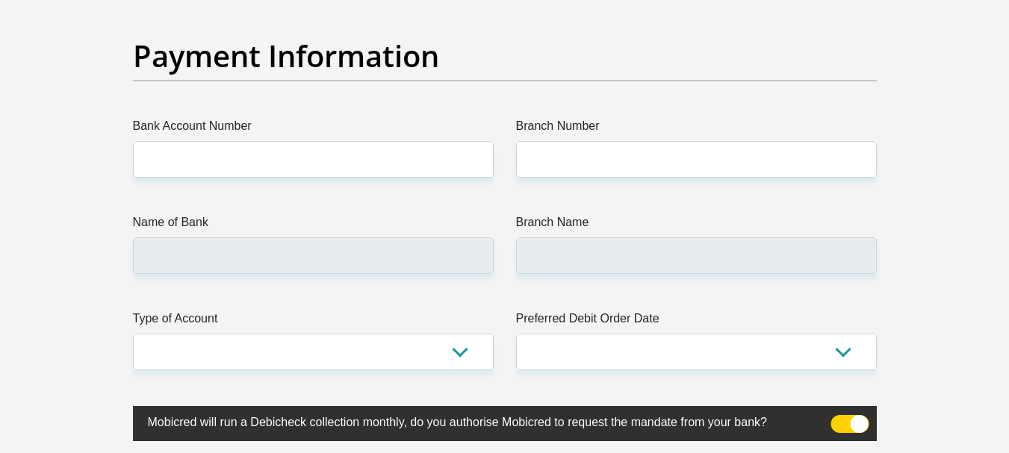
type input "0681857381"
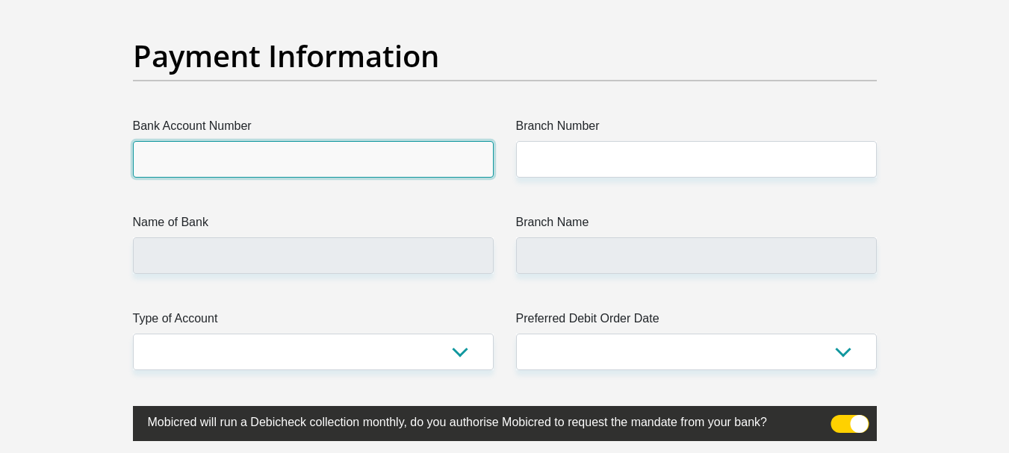
click at [276, 170] on input "Bank Account Number" at bounding box center [313, 159] width 361 height 37
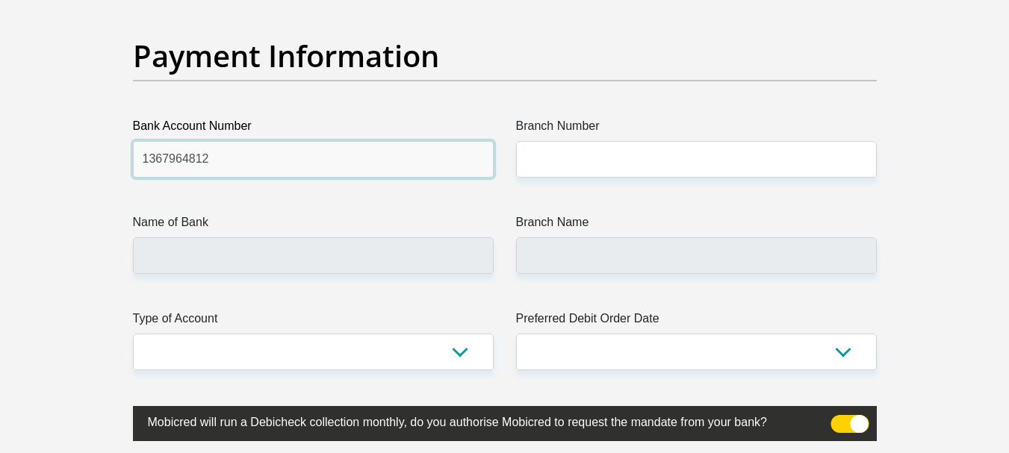
type input "1367964812"
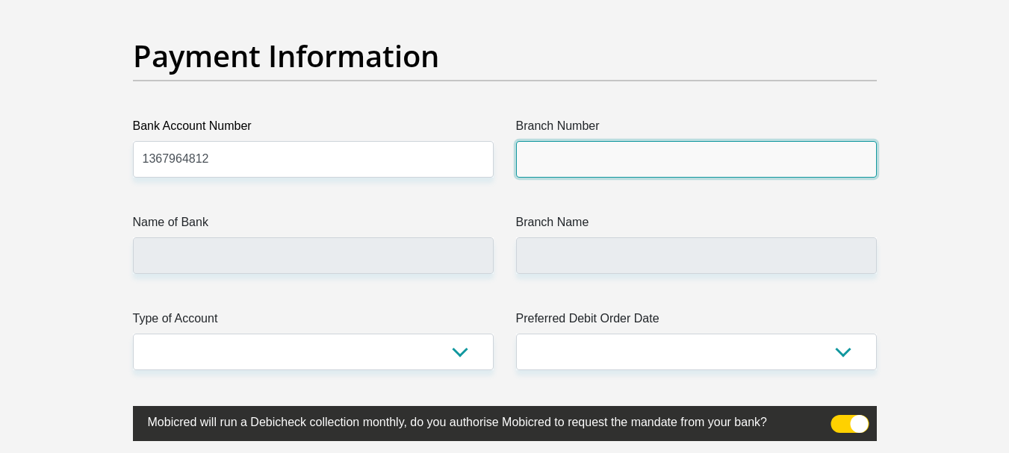
click at [562, 163] on input "Branch Number" at bounding box center [696, 159] width 361 height 37
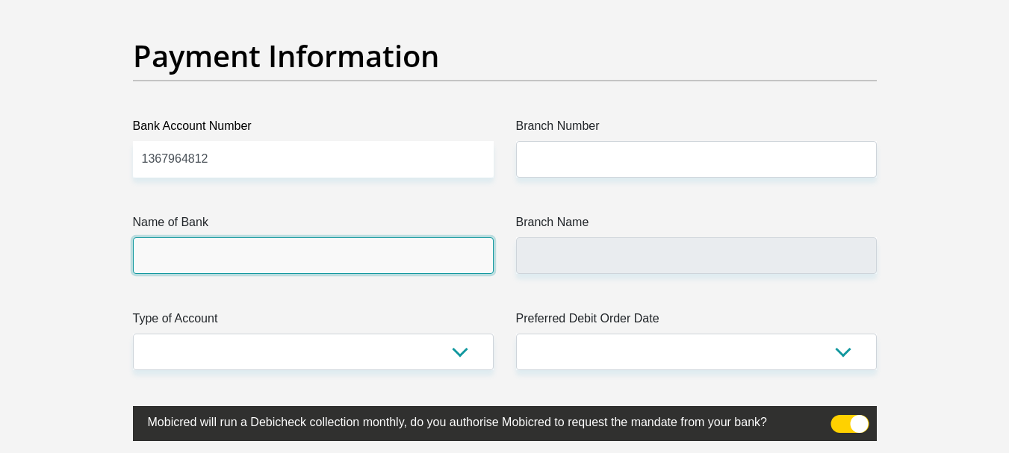
click at [256, 258] on input "Name of Bank" at bounding box center [313, 255] width 361 height 37
click at [258, 260] on input "Name of Bank" at bounding box center [313, 255] width 361 height 37
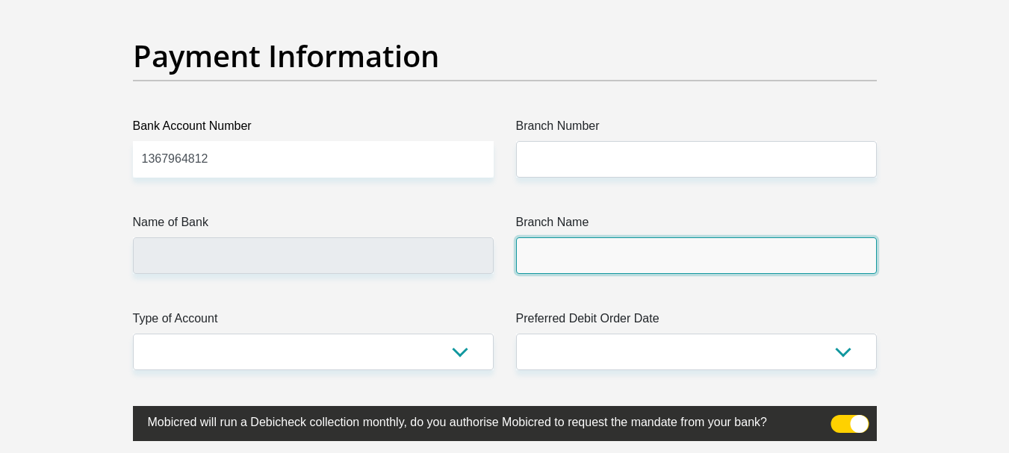
click at [598, 251] on input "Branch Name" at bounding box center [696, 255] width 361 height 37
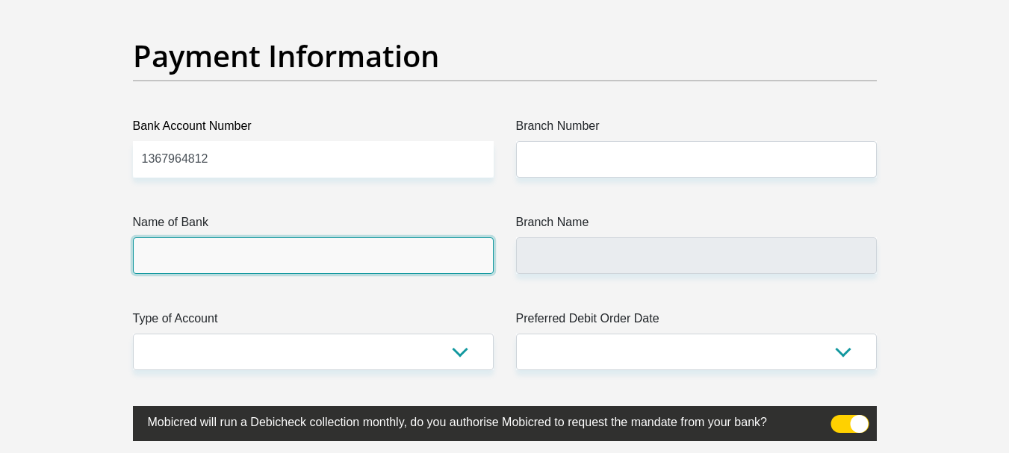
click at [342, 253] on input "Name of Bank" at bounding box center [313, 255] width 361 height 37
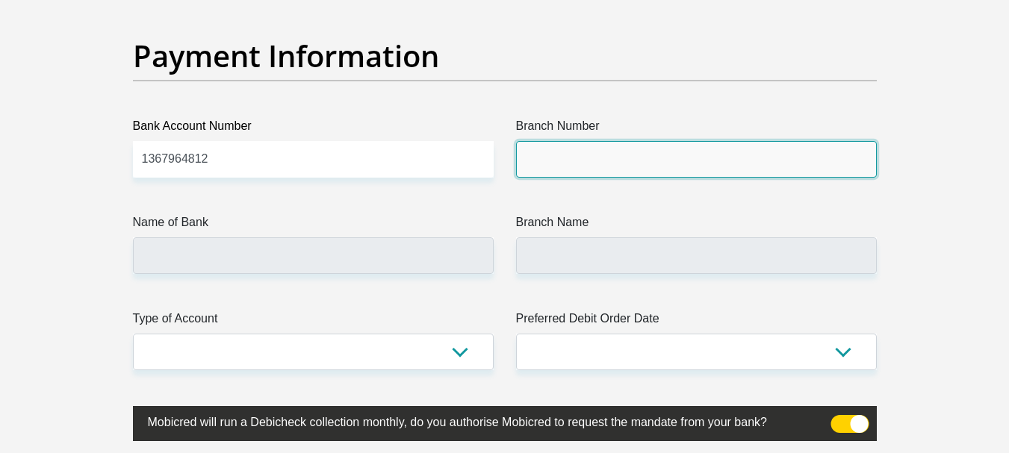
click at [561, 156] on input "Branch Number" at bounding box center [696, 159] width 361 height 37
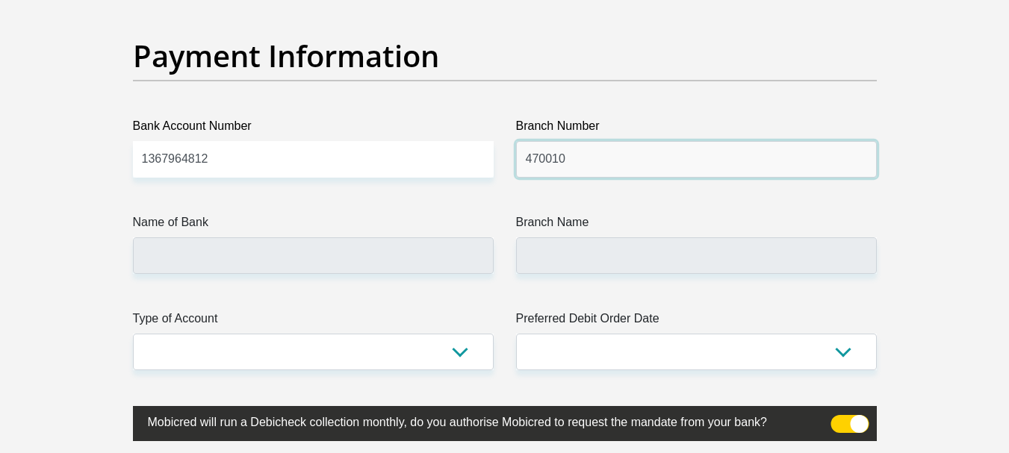
type input "470010"
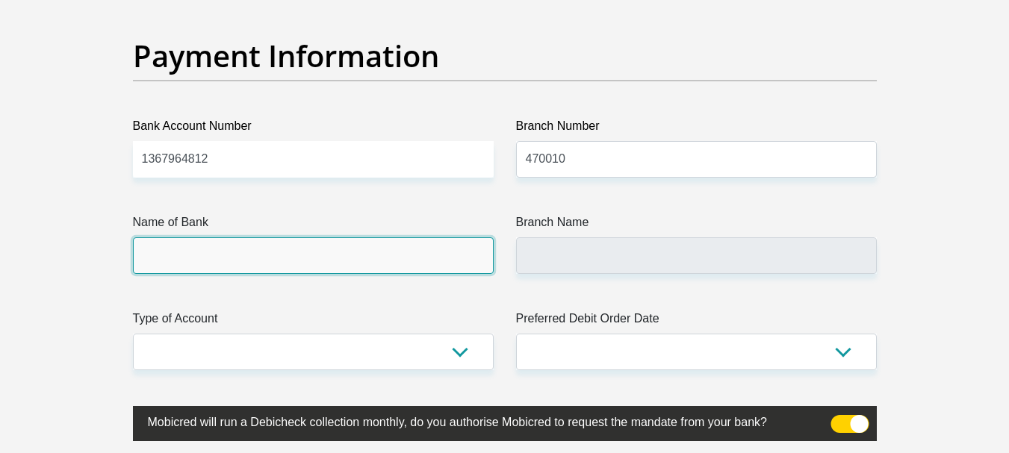
click at [299, 254] on input "Name of Bank" at bounding box center [313, 255] width 361 height 37
type input "CAPITEC BANK LIMITED"
type input "CAPITEC BANK CPC"
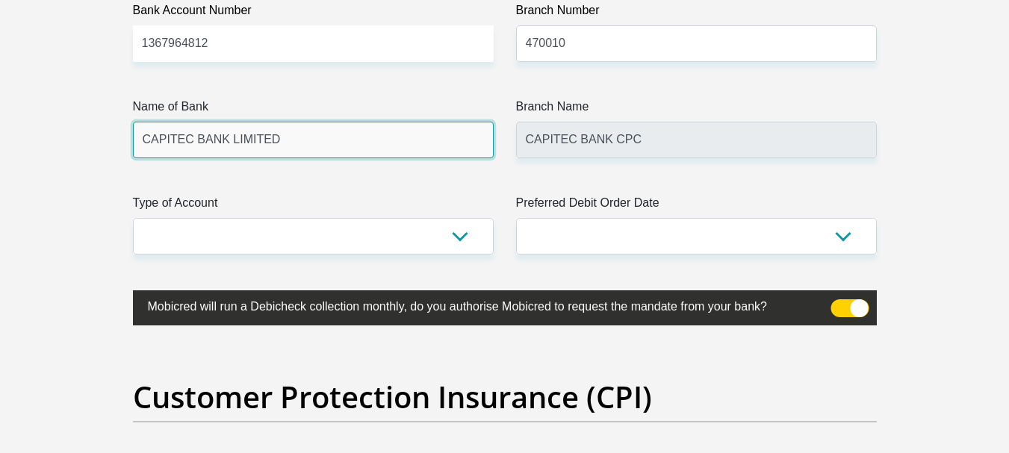
scroll to position [3584, 0]
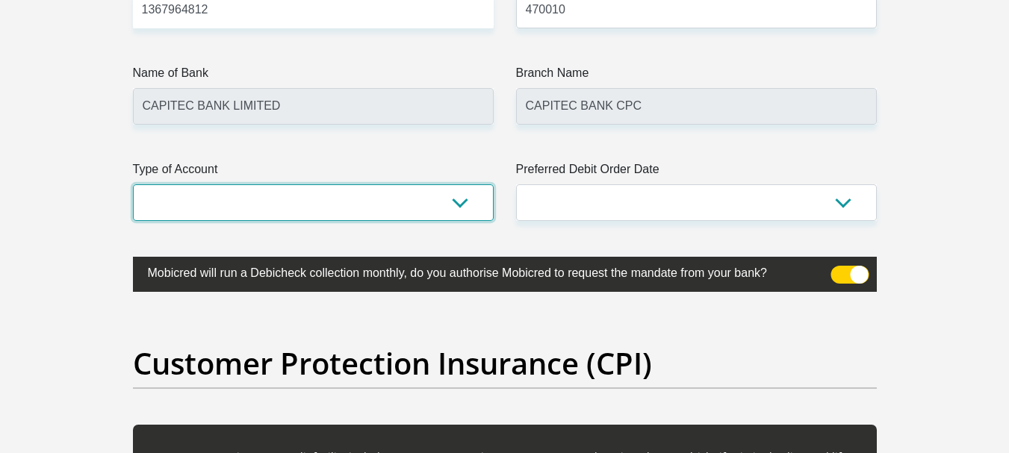
click at [452, 204] on select "Cheque Savings" at bounding box center [313, 202] width 361 height 37
select select "SAV"
click at [133, 184] on select "Cheque Savings" at bounding box center [313, 202] width 361 height 37
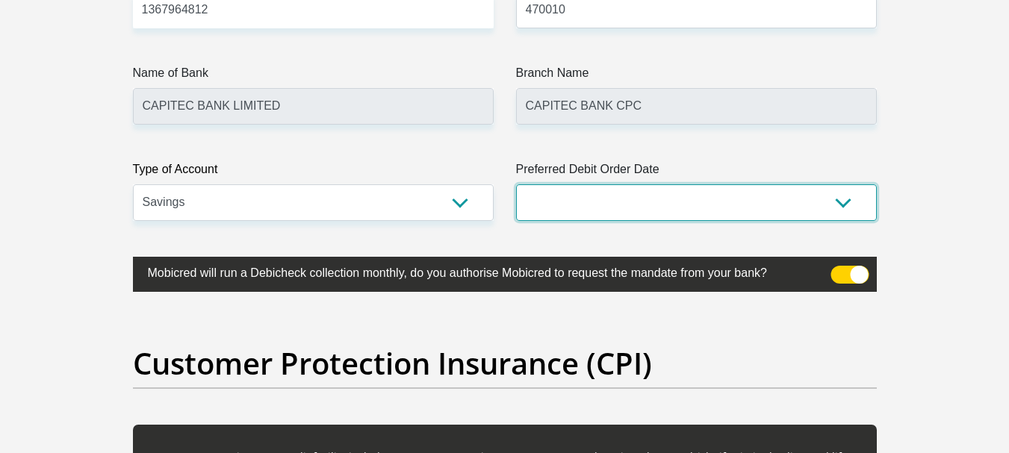
click at [686, 202] on select "1st 2nd 3rd 4th 5th 7th 18th 19th 20th 21st 22nd 23rd 24th 25th 26th 27th 28th …" at bounding box center [696, 202] width 361 height 37
select select "30"
click at [516, 184] on select "1st 2nd 3rd 4th 5th 7th 18th 19th 20th 21st 22nd 23rd 24th 25th 26th 27th 28th …" at bounding box center [696, 202] width 361 height 37
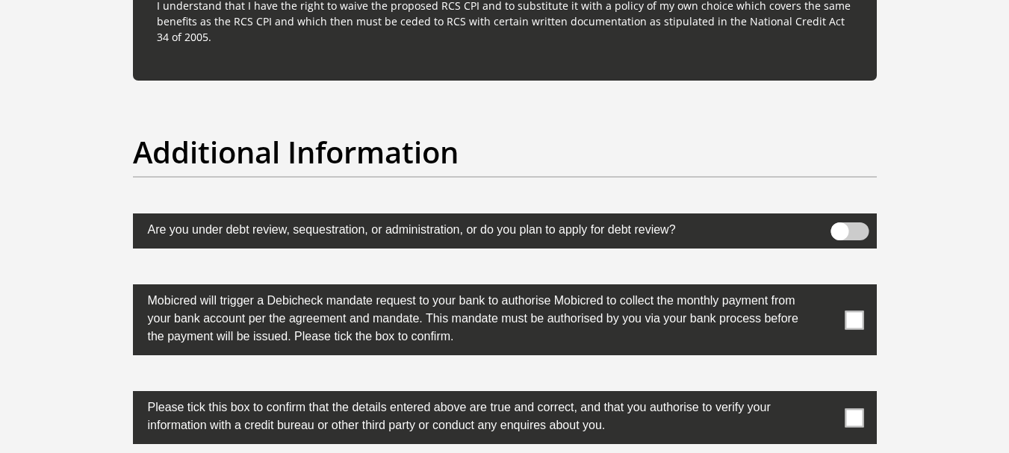
scroll to position [4629, 0]
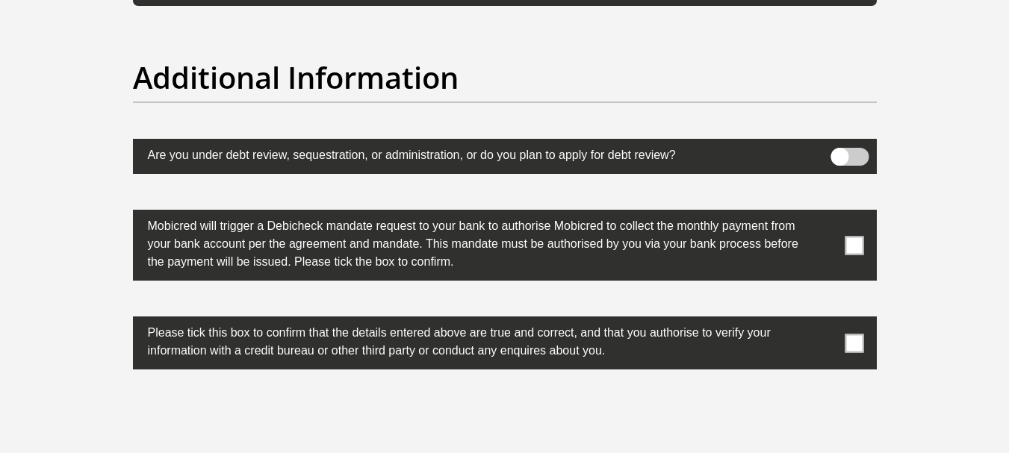
click at [859, 244] on span at bounding box center [853, 245] width 19 height 19
click at [824, 214] on input "checkbox" at bounding box center [824, 214] width 0 height 0
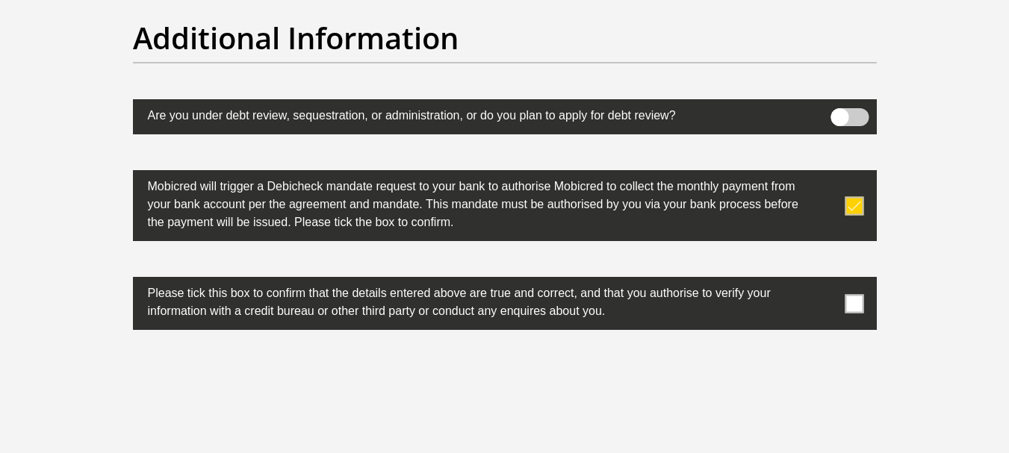
scroll to position [4704, 0]
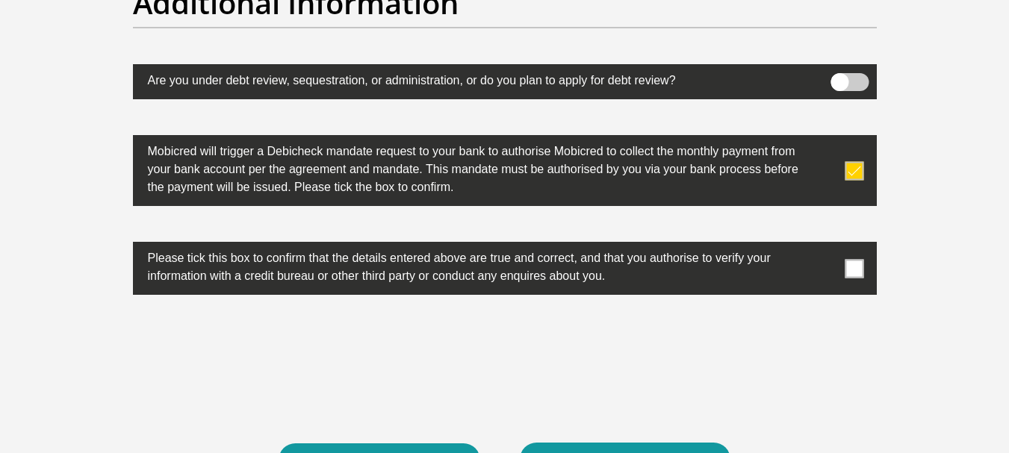
click at [853, 267] on span at bounding box center [853, 268] width 19 height 19
click at [824, 246] on input "checkbox" at bounding box center [824, 246] width 0 height 0
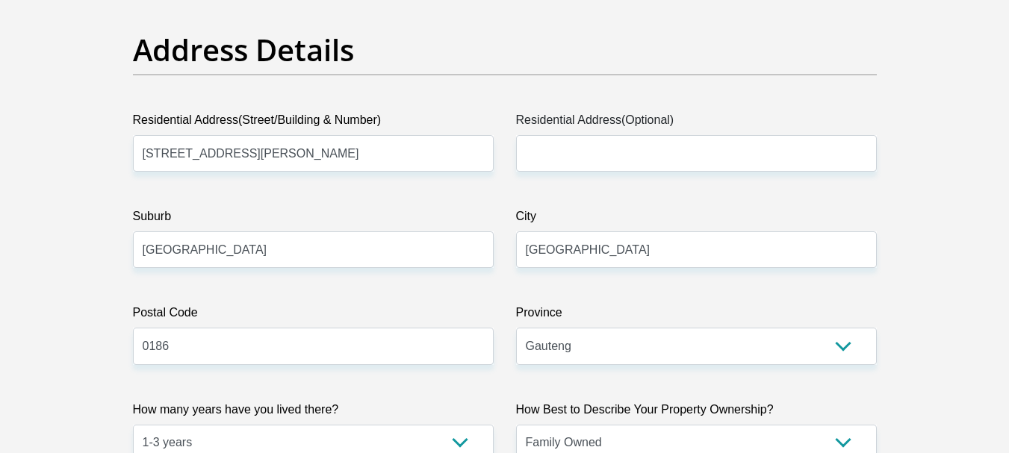
scroll to position [747, 0]
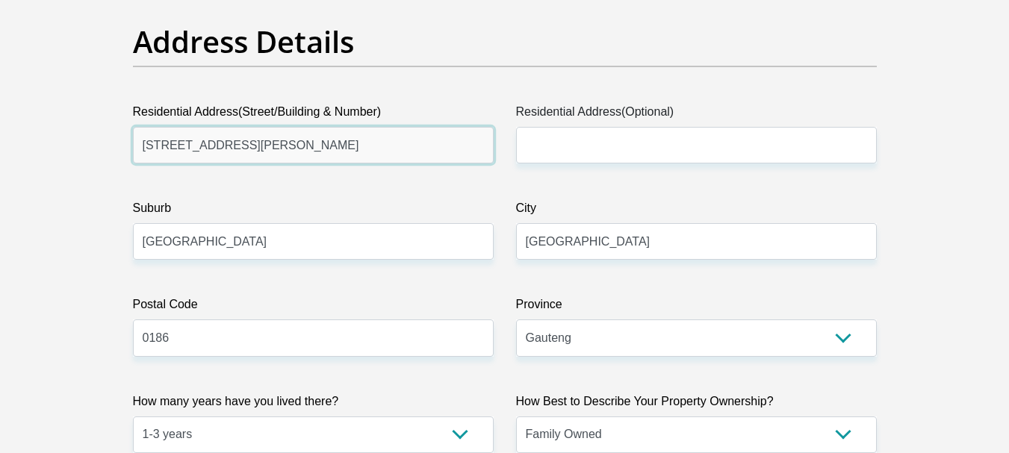
click at [343, 149] on input "184 Lanham street , Eastlynne" at bounding box center [313, 145] width 361 height 37
type input "1"
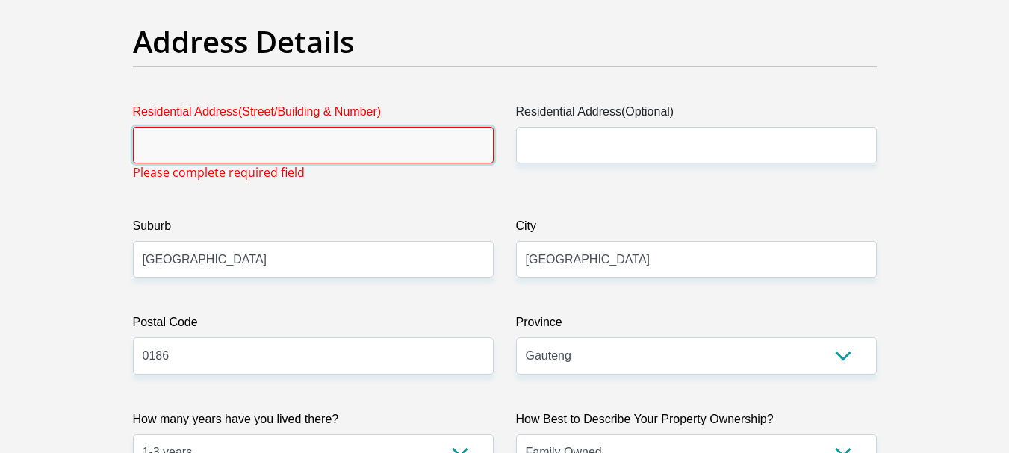
click at [196, 151] on input "Residential Address(Street/Building & Number)" at bounding box center [313, 145] width 361 height 37
type input "14 Stapelberg Ave , Eastlynne"
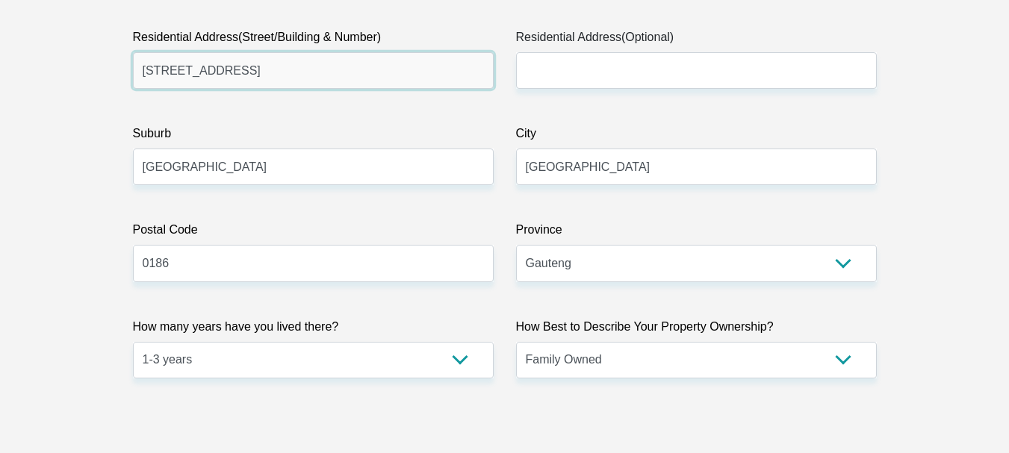
scroll to position [896, 0]
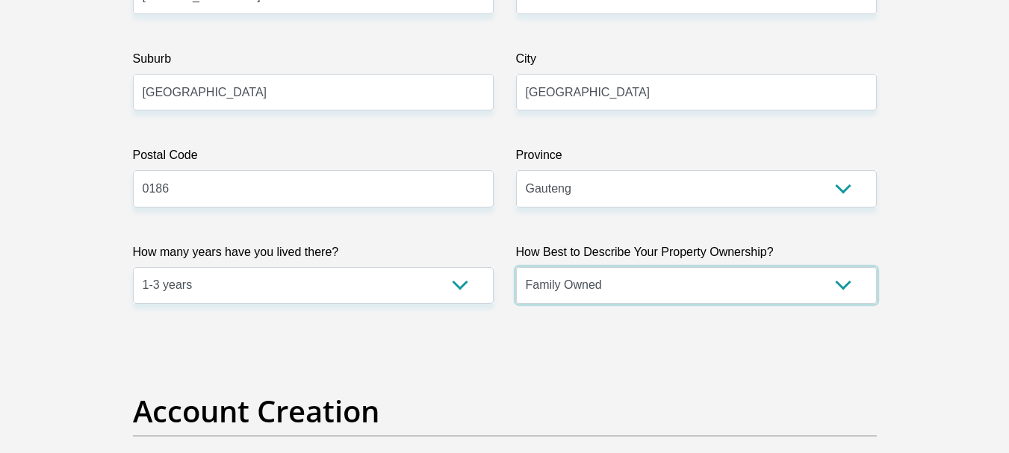
click at [702, 293] on select "Owned Rented Family Owned Company Dwelling" at bounding box center [696, 285] width 361 height 37
select select "Rented"
click at [516, 267] on select "Owned Rented Family Owned Company Dwelling" at bounding box center [696, 285] width 361 height 37
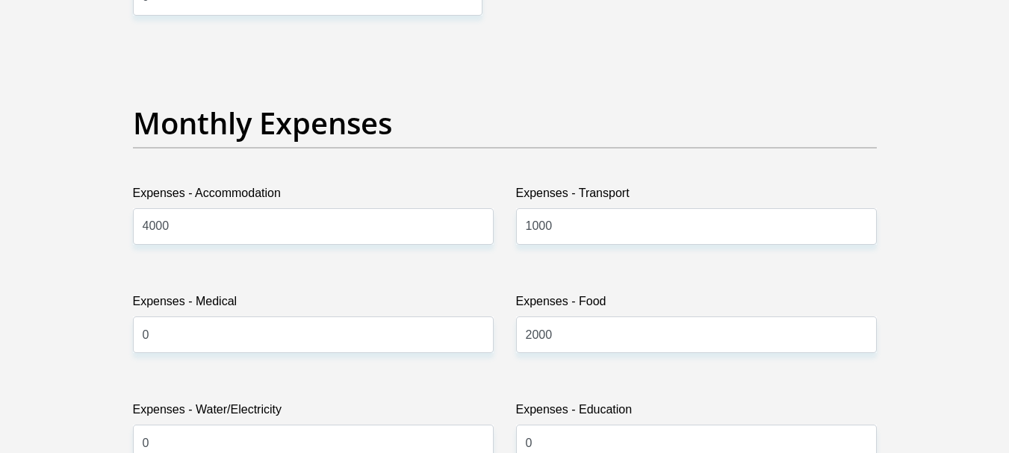
scroll to position [2091, 0]
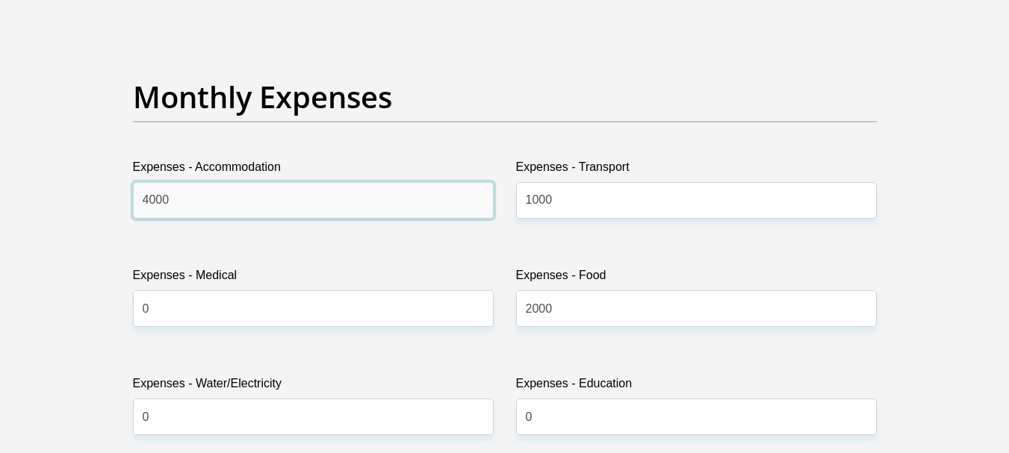
drag, startPoint x: 205, startPoint y: 204, endPoint x: 13, endPoint y: 214, distance: 192.2
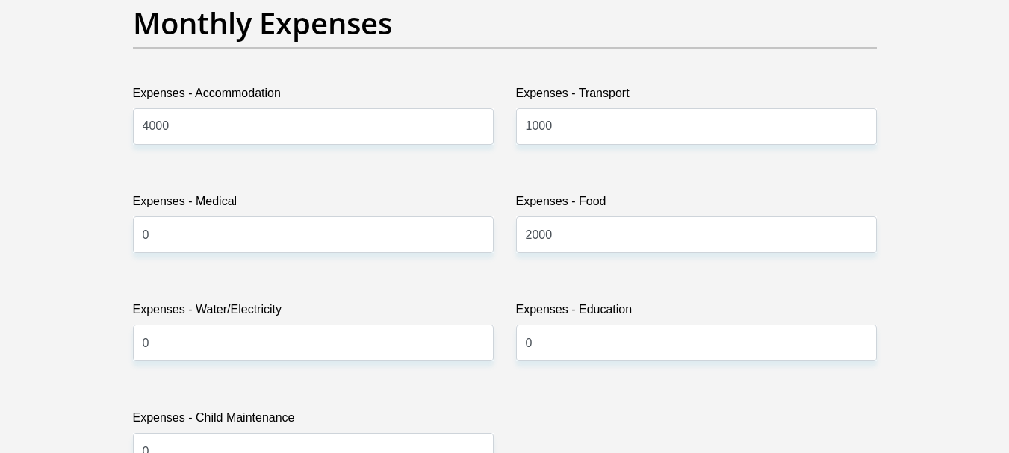
scroll to position [2165, 0]
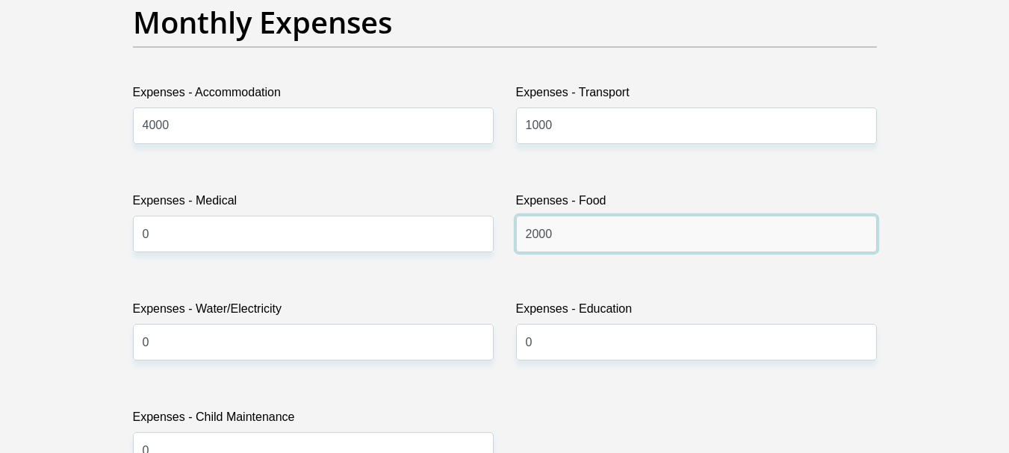
drag, startPoint x: 583, startPoint y: 235, endPoint x: 414, endPoint y: 253, distance: 169.7
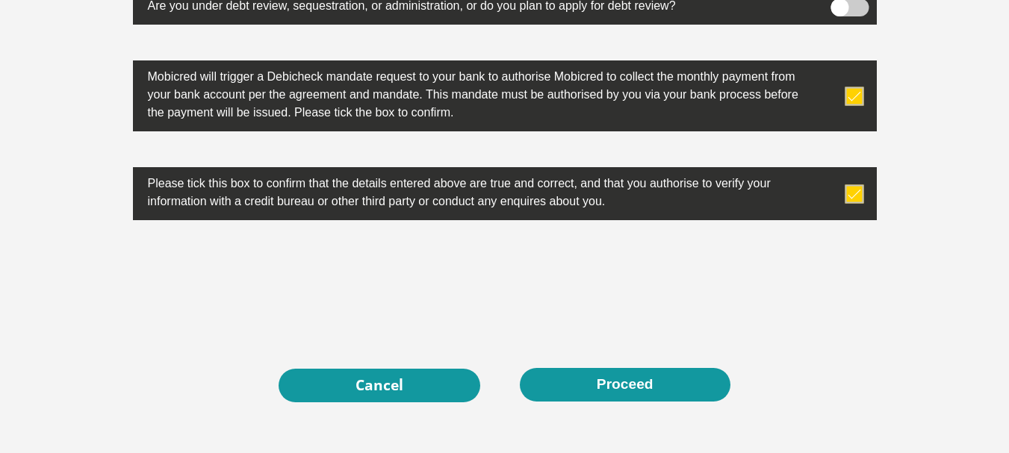
scroll to position [4853, 0]
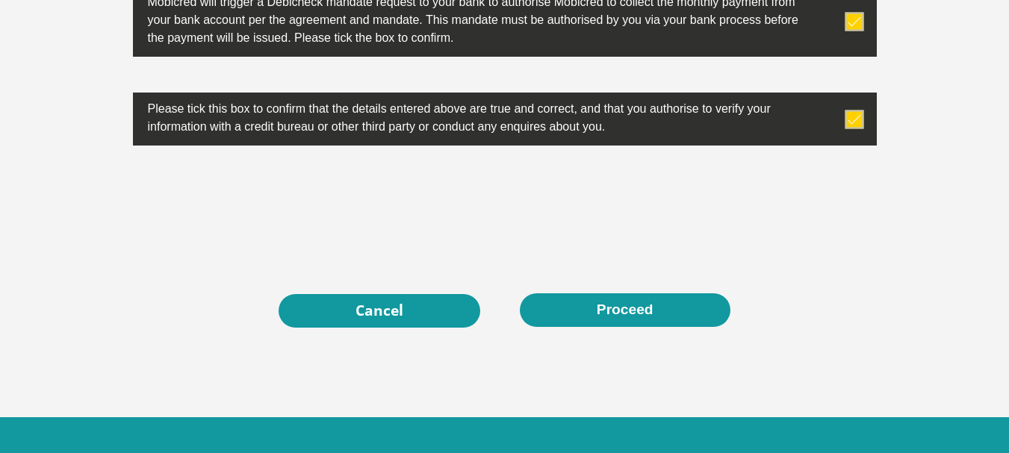
type input "1500"
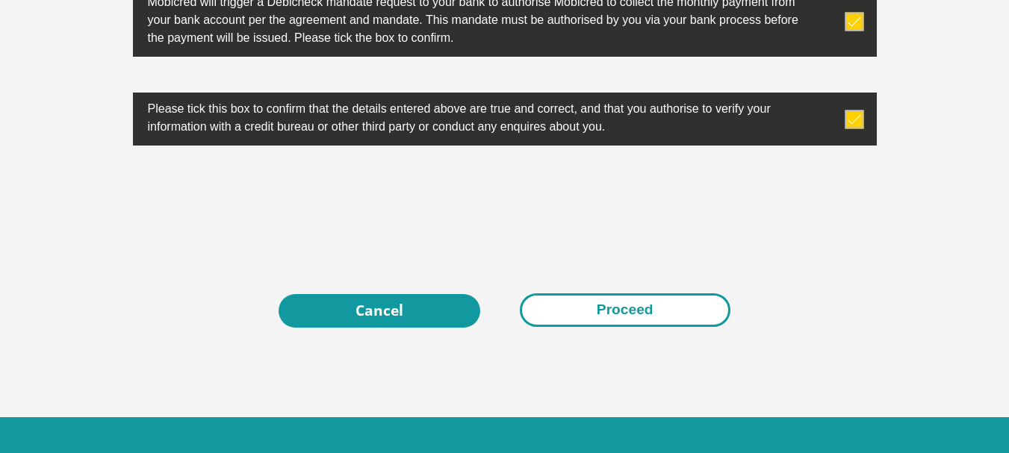
click at [617, 310] on button "Proceed" at bounding box center [625, 310] width 211 height 34
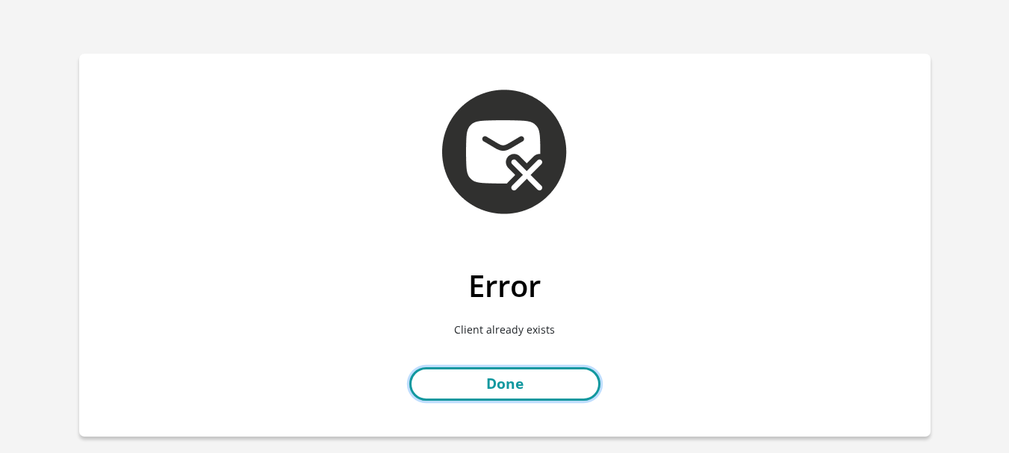
click at [494, 381] on link "Done" at bounding box center [504, 384] width 191 height 34
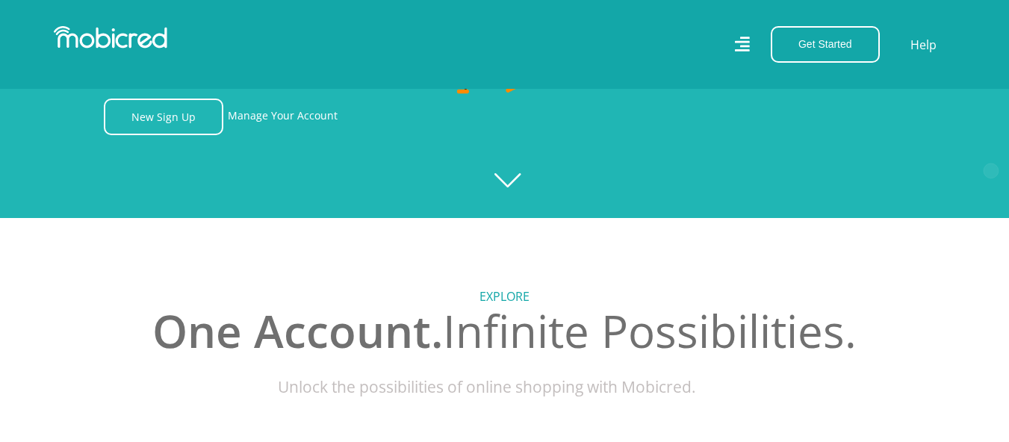
scroll to position [0, 1064]
click at [282, 125] on link "Manage Your Account" at bounding box center [283, 117] width 110 height 37
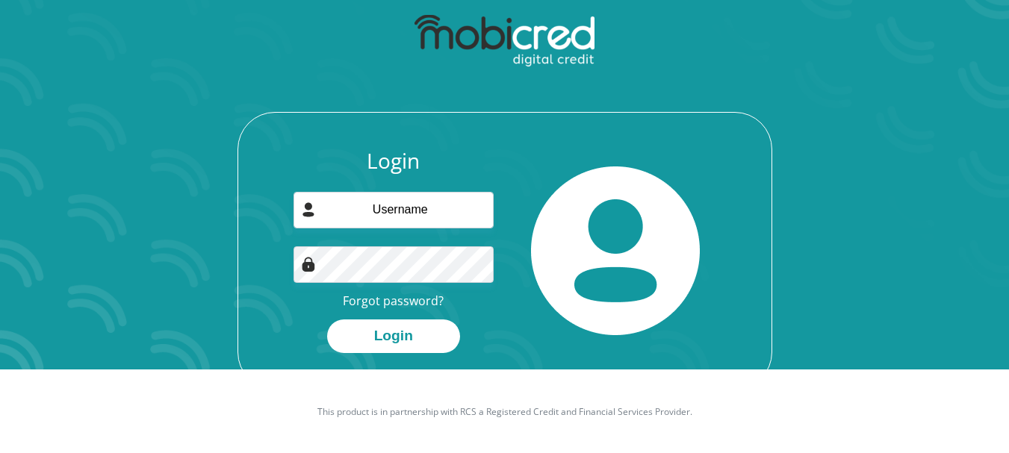
scroll to position [85, 0]
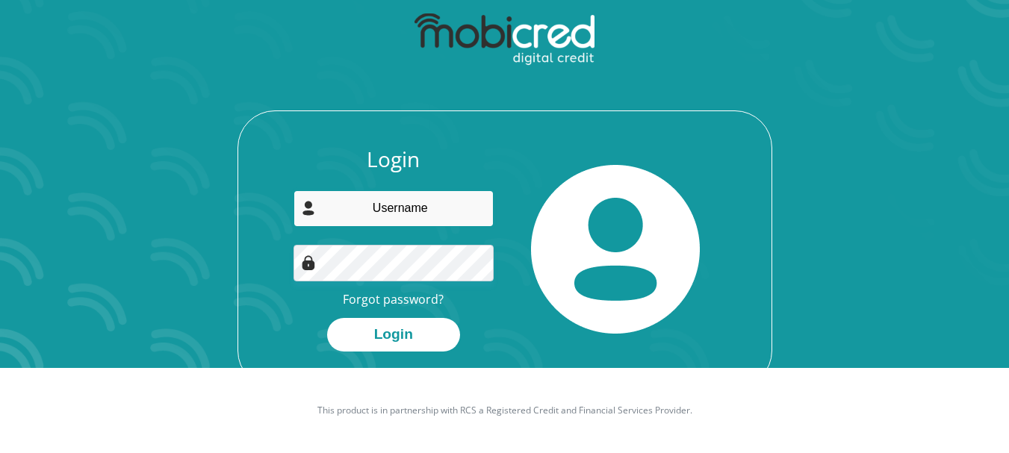
click at [417, 203] on input "email" at bounding box center [393, 208] width 200 height 37
type input "[EMAIL_ADDRESS][DOMAIN_NAME]"
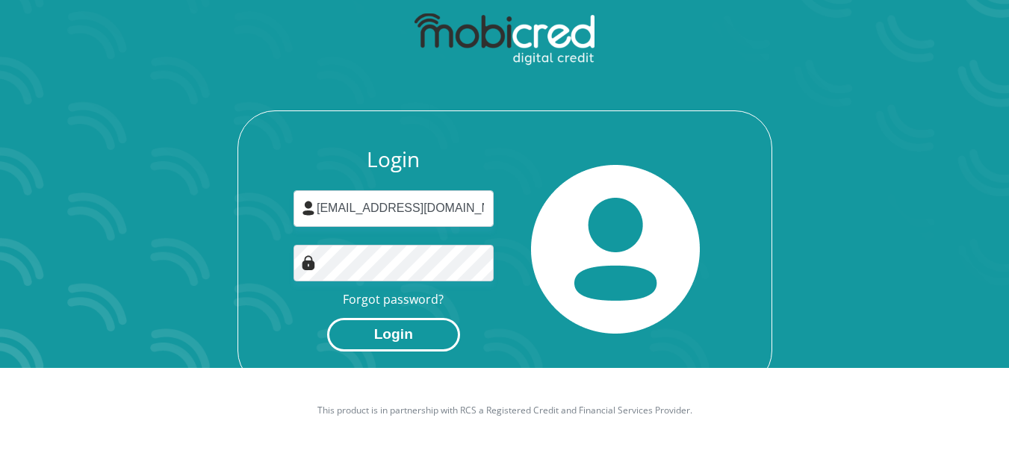
click at [400, 340] on button "Login" at bounding box center [393, 335] width 133 height 34
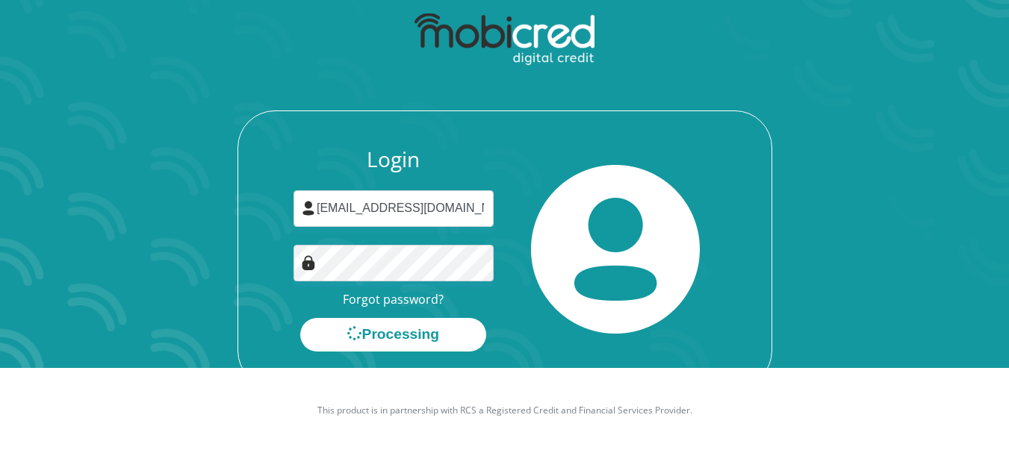
scroll to position [0, 0]
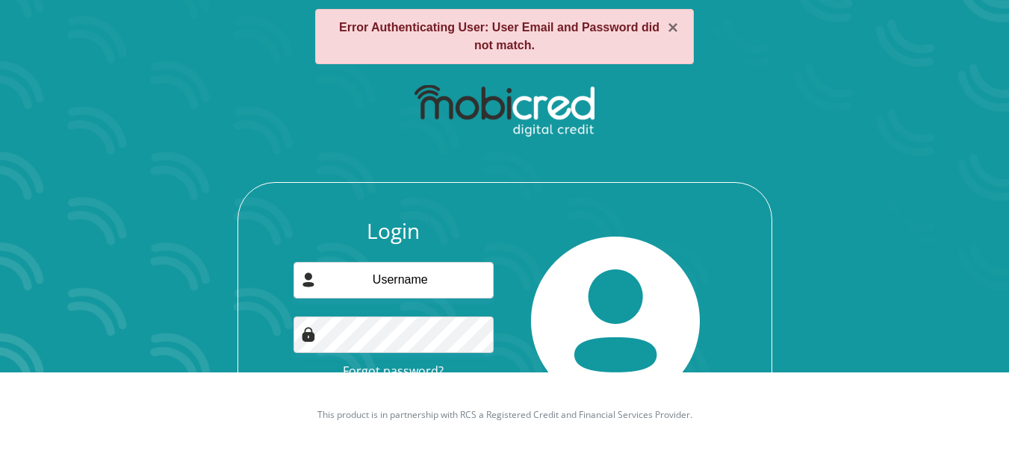
scroll to position [122, 0]
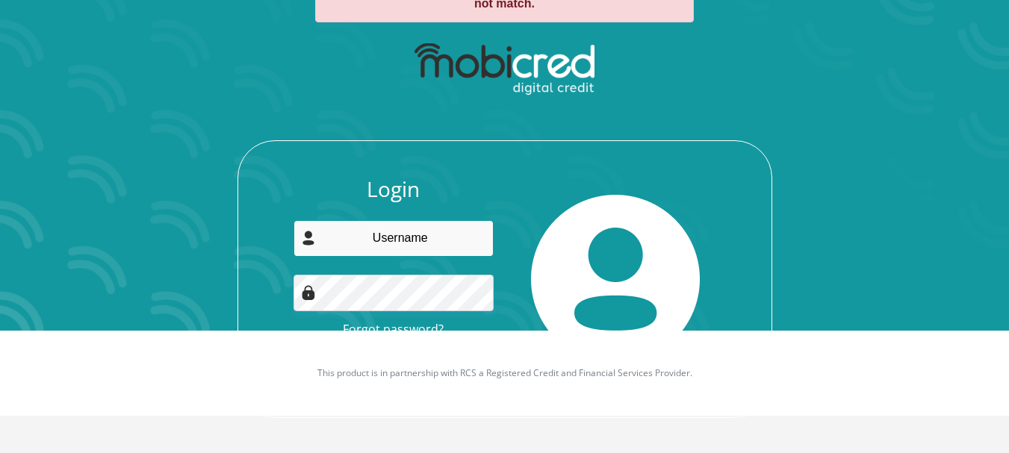
click at [405, 234] on input "email" at bounding box center [393, 238] width 200 height 37
type input "IMHitge@gmail.com"
click at [720, 173] on div "Login IMHitge@gmail.com Forgot password? Login" at bounding box center [504, 279] width 535 height 278
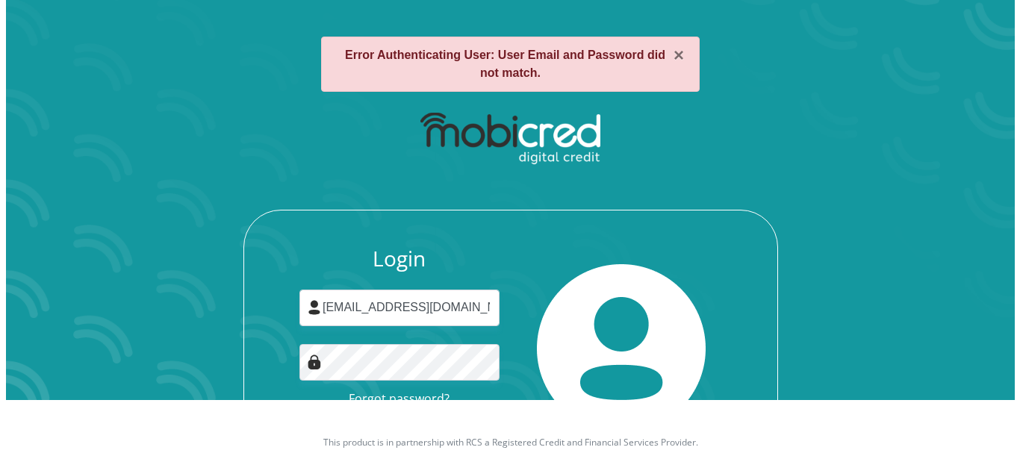
scroll to position [0, 0]
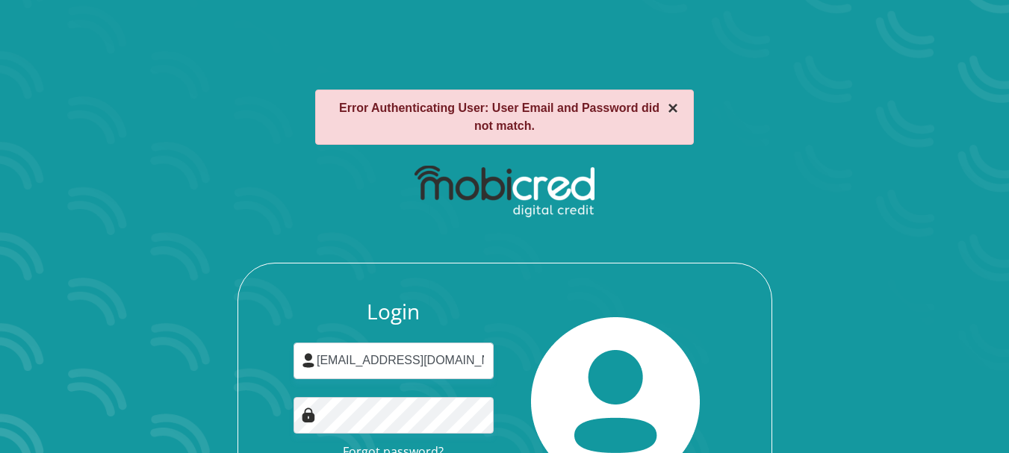
click at [670, 111] on button "×" at bounding box center [673, 108] width 10 height 18
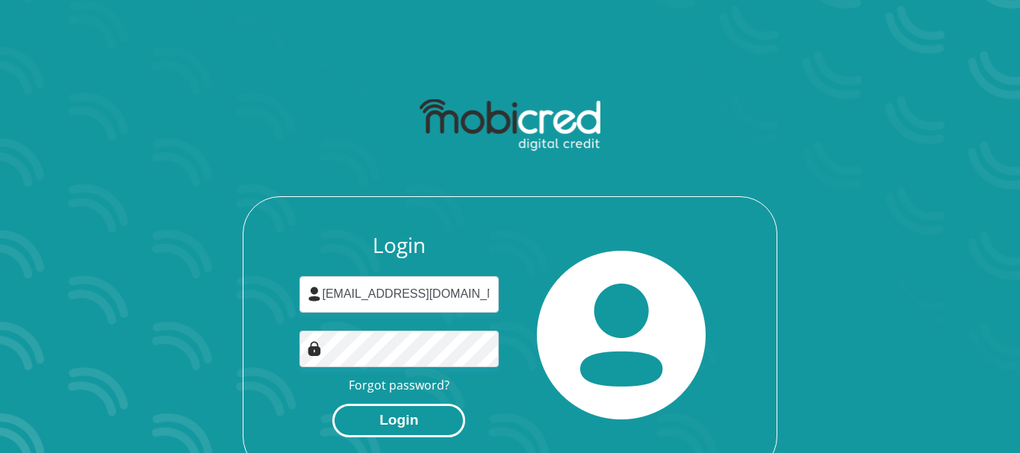
click at [408, 418] on button "Login" at bounding box center [398, 421] width 133 height 34
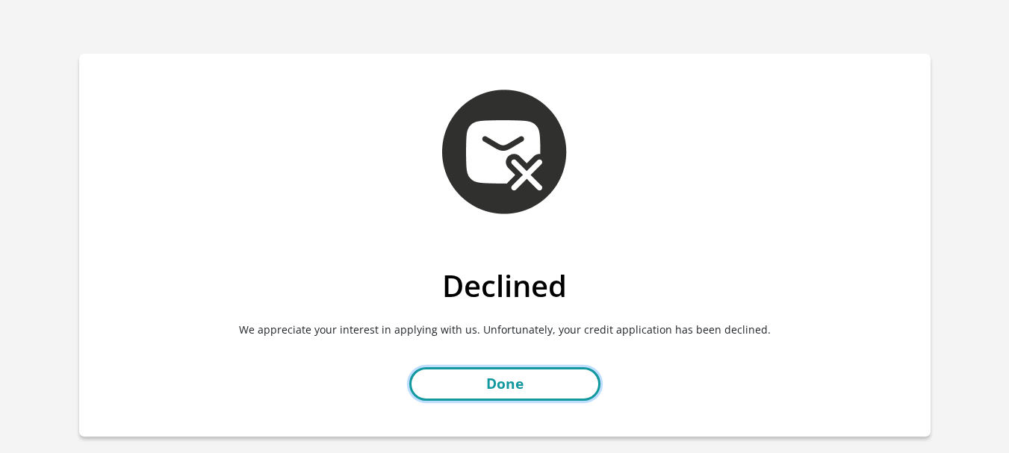
click at [541, 379] on link "Done" at bounding box center [504, 384] width 191 height 34
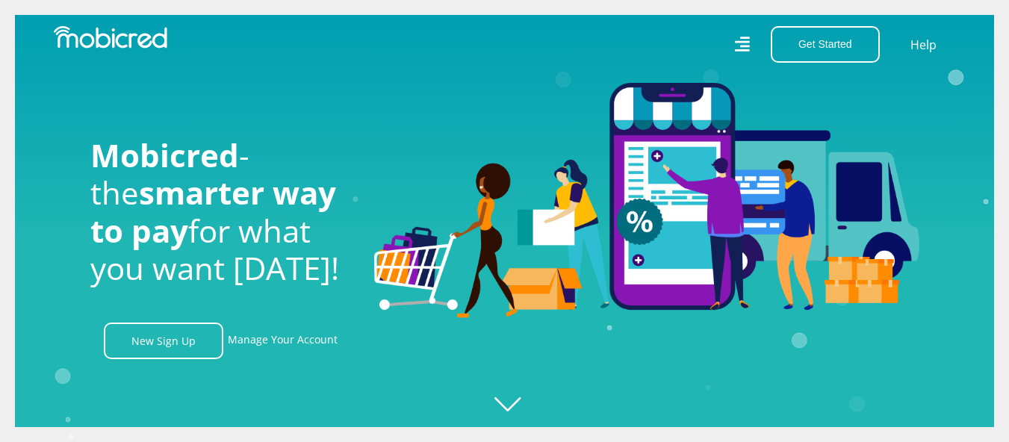
scroll to position [0, 1064]
